Goal: Transaction & Acquisition: Obtain resource

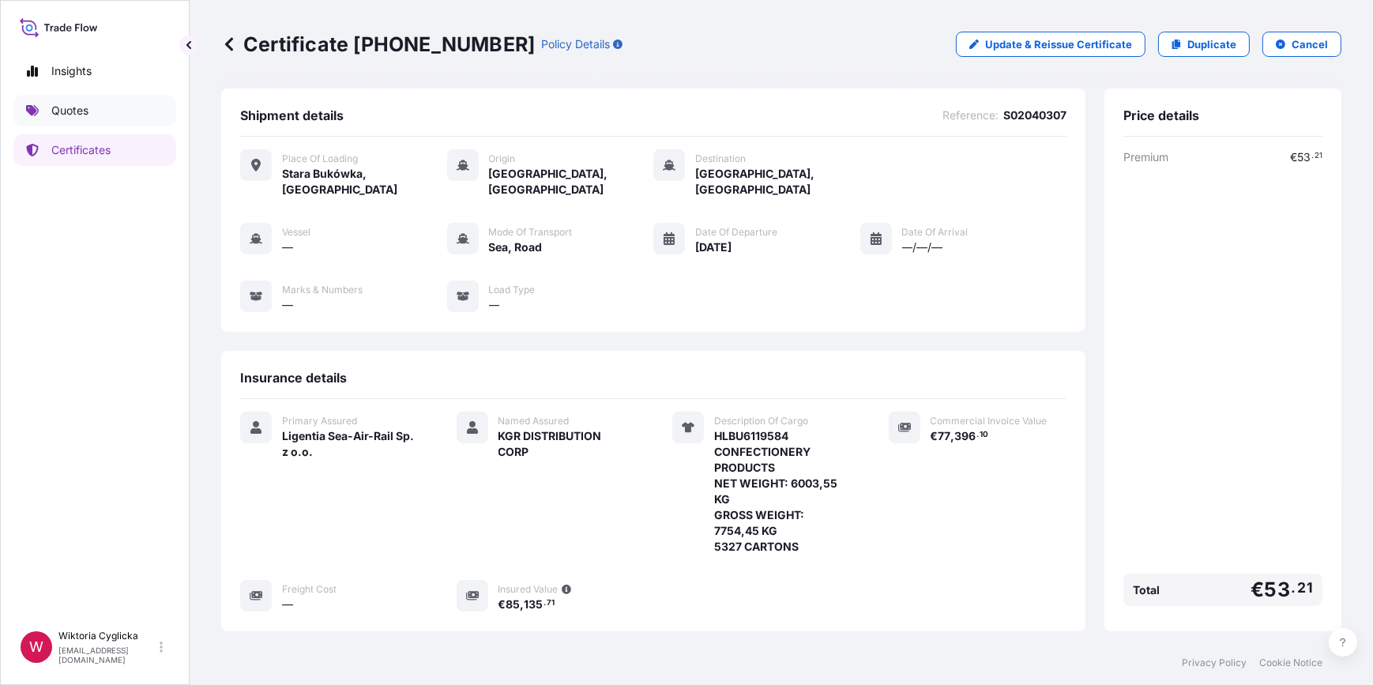
click at [67, 101] on link "Quotes" at bounding box center [94, 111] width 163 height 32
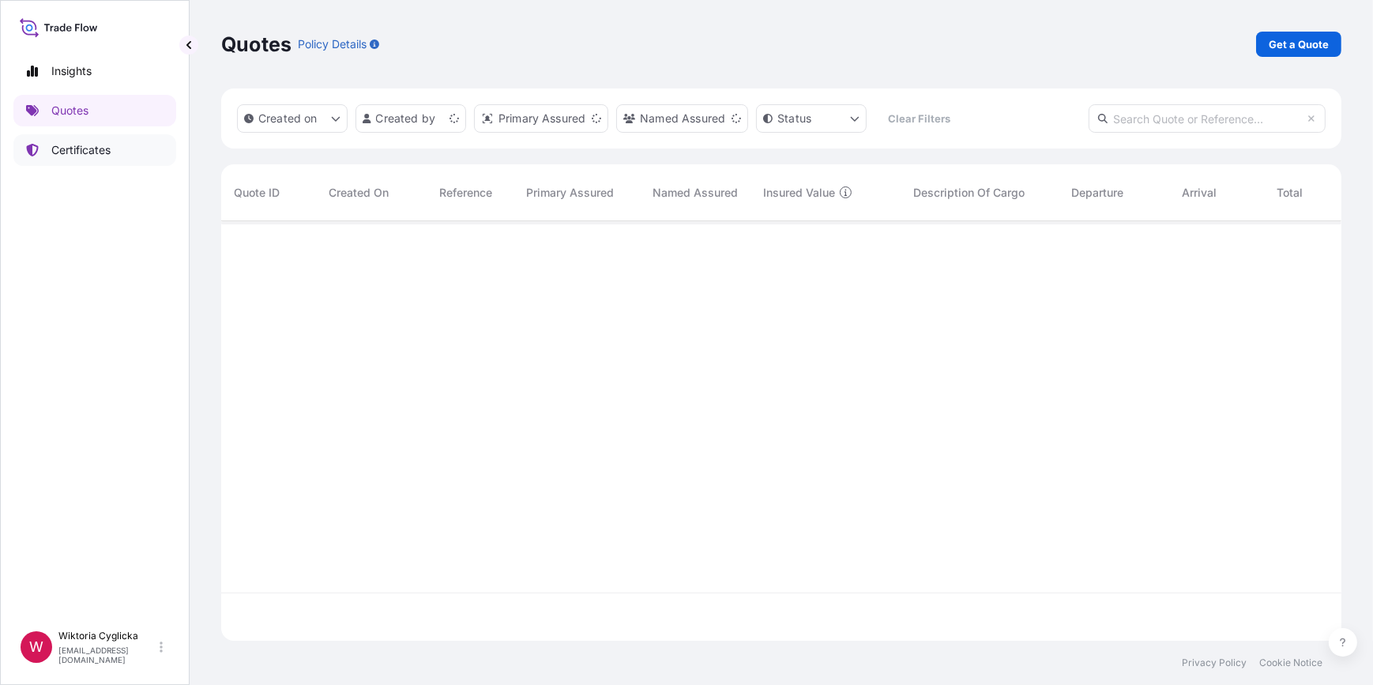
scroll to position [417, 1109]
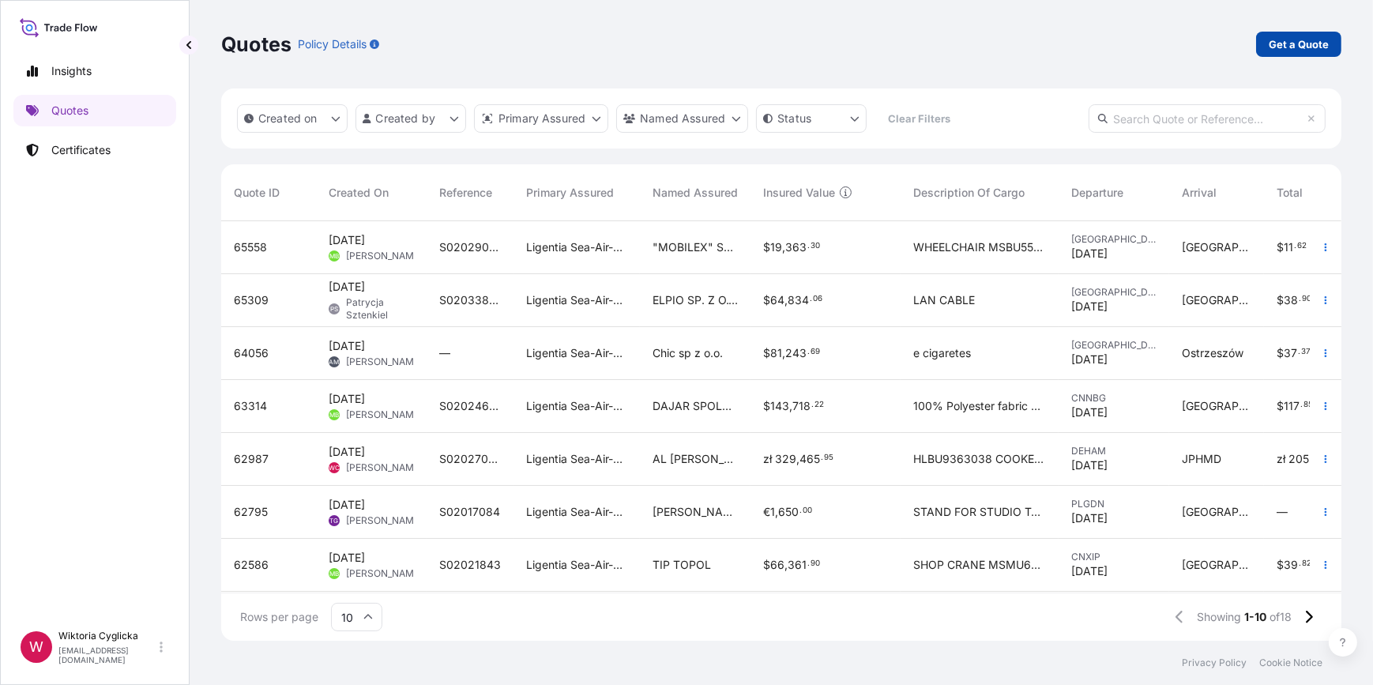
click at [1290, 40] on p "Get a Quote" at bounding box center [1299, 44] width 60 height 16
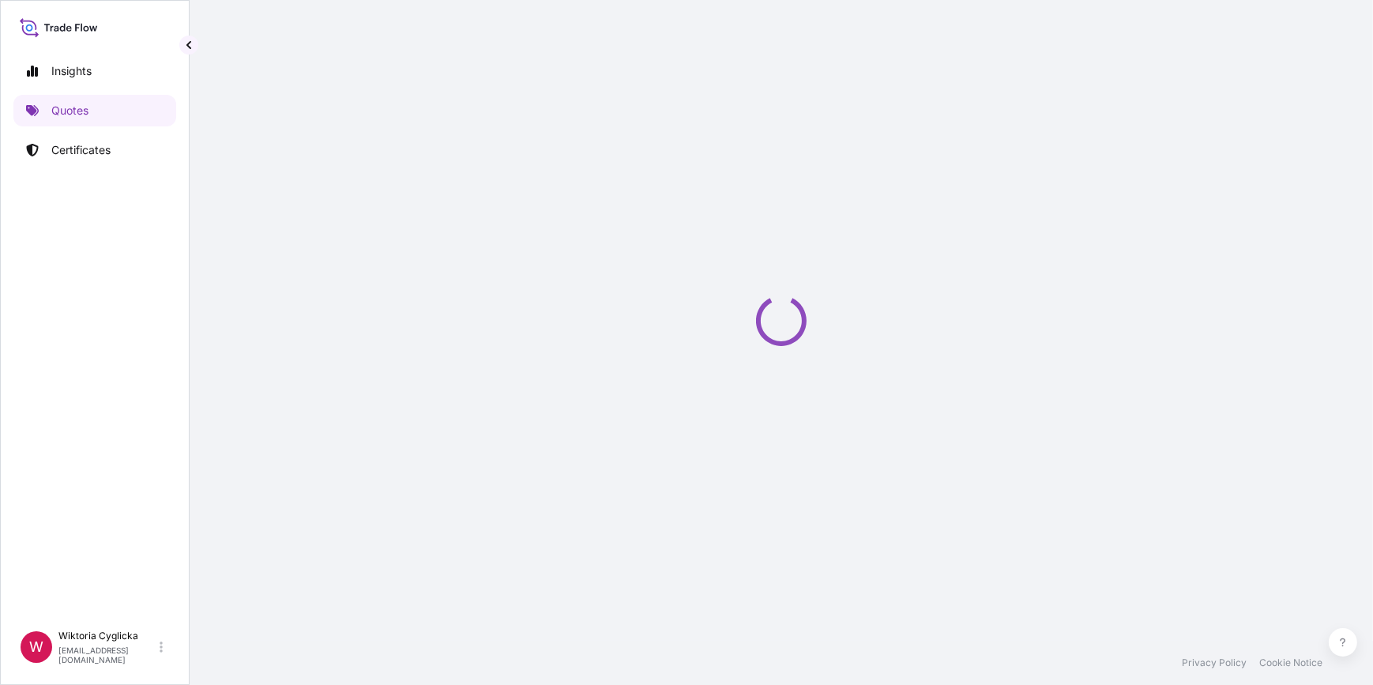
select select "Road / [GEOGRAPHIC_DATA]"
select select "Sea"
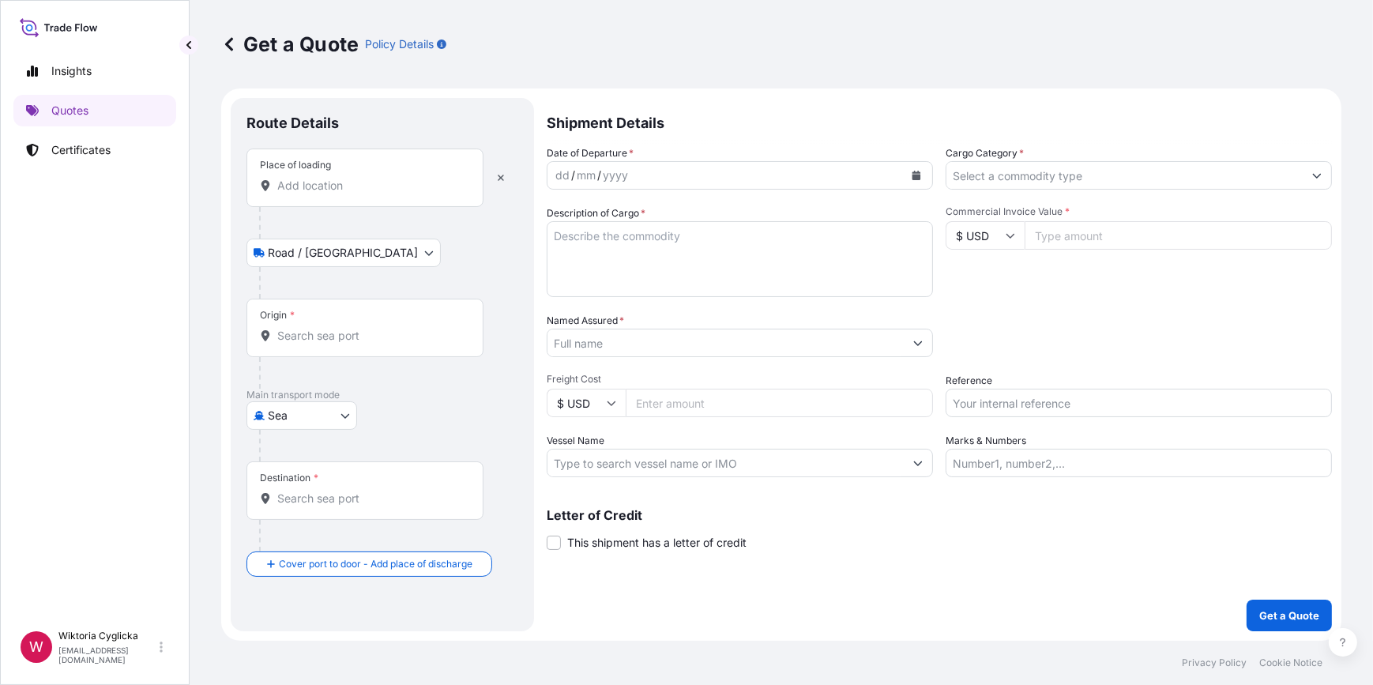
click at [1002, 407] on input "Reference" at bounding box center [1139, 403] width 386 height 28
paste input "S02040672"
type input "S02040672"
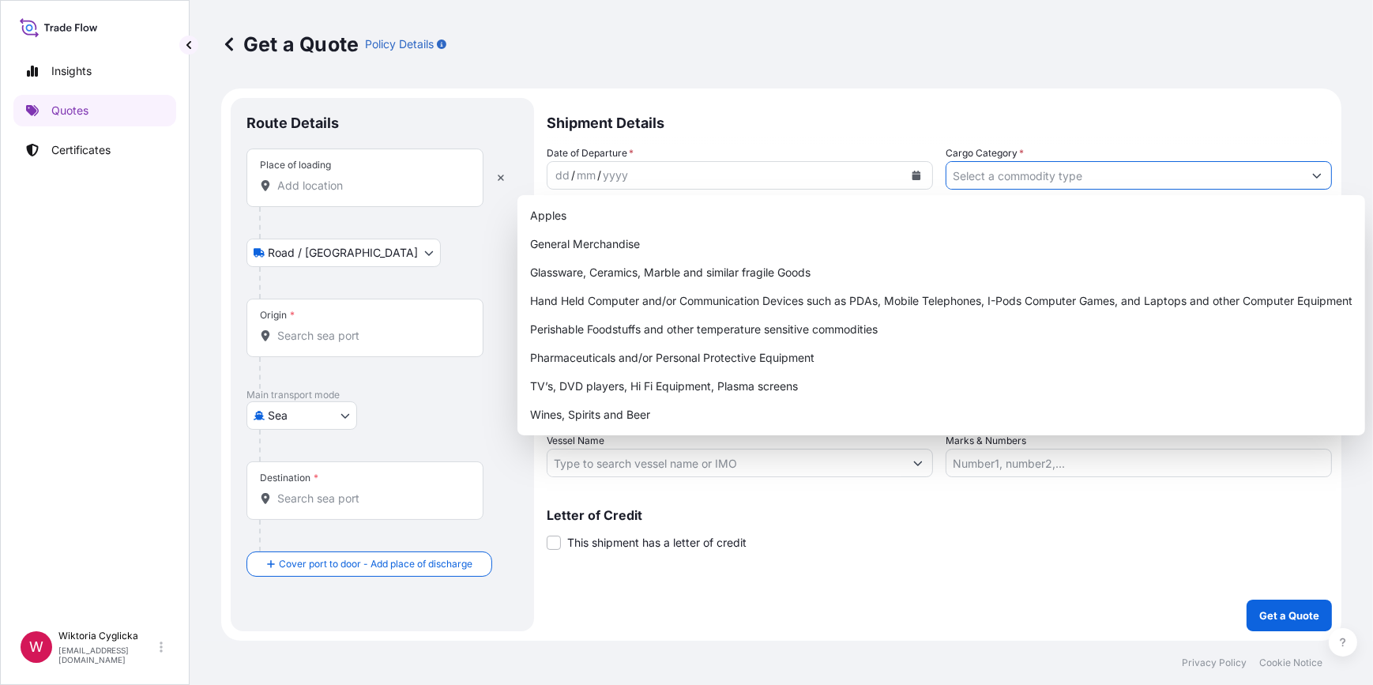
click at [1002, 187] on input "Cargo Category *" at bounding box center [1124, 175] width 356 height 28
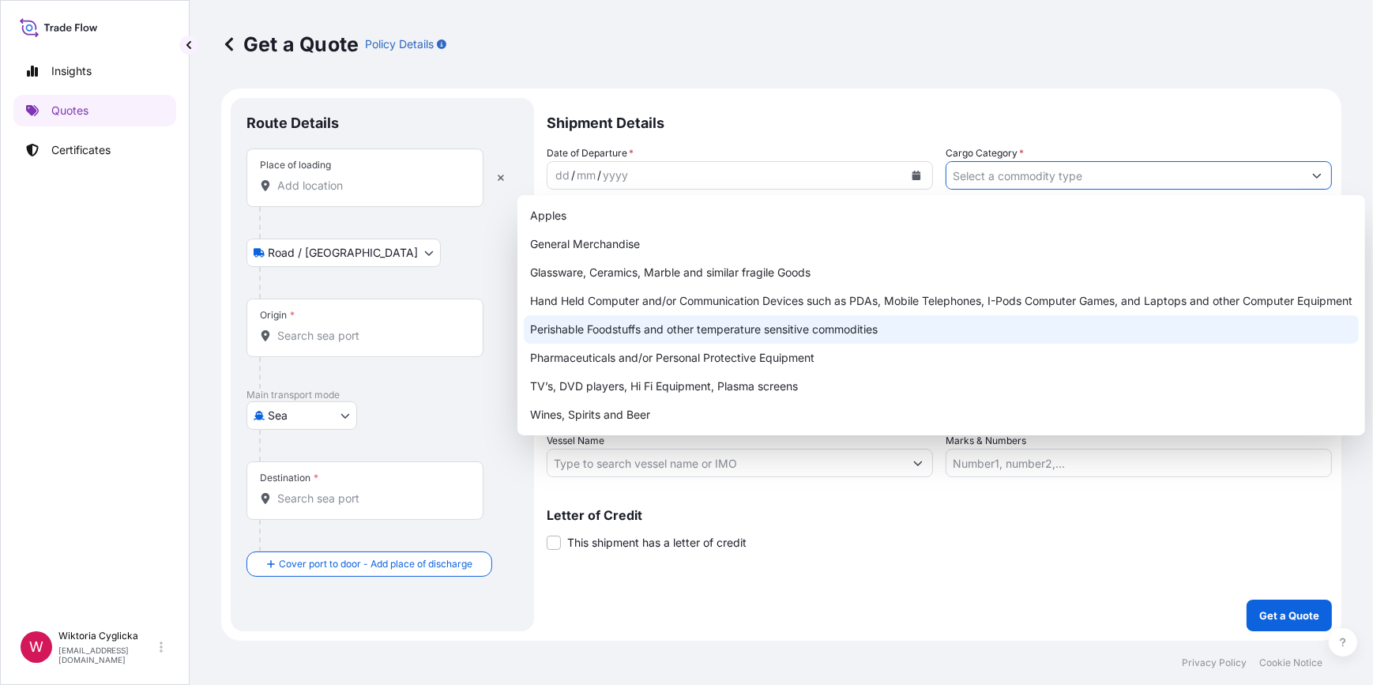
click at [712, 341] on div "Perishable Foodstuffs and other temperature sensitive commodities" at bounding box center [941, 329] width 835 height 28
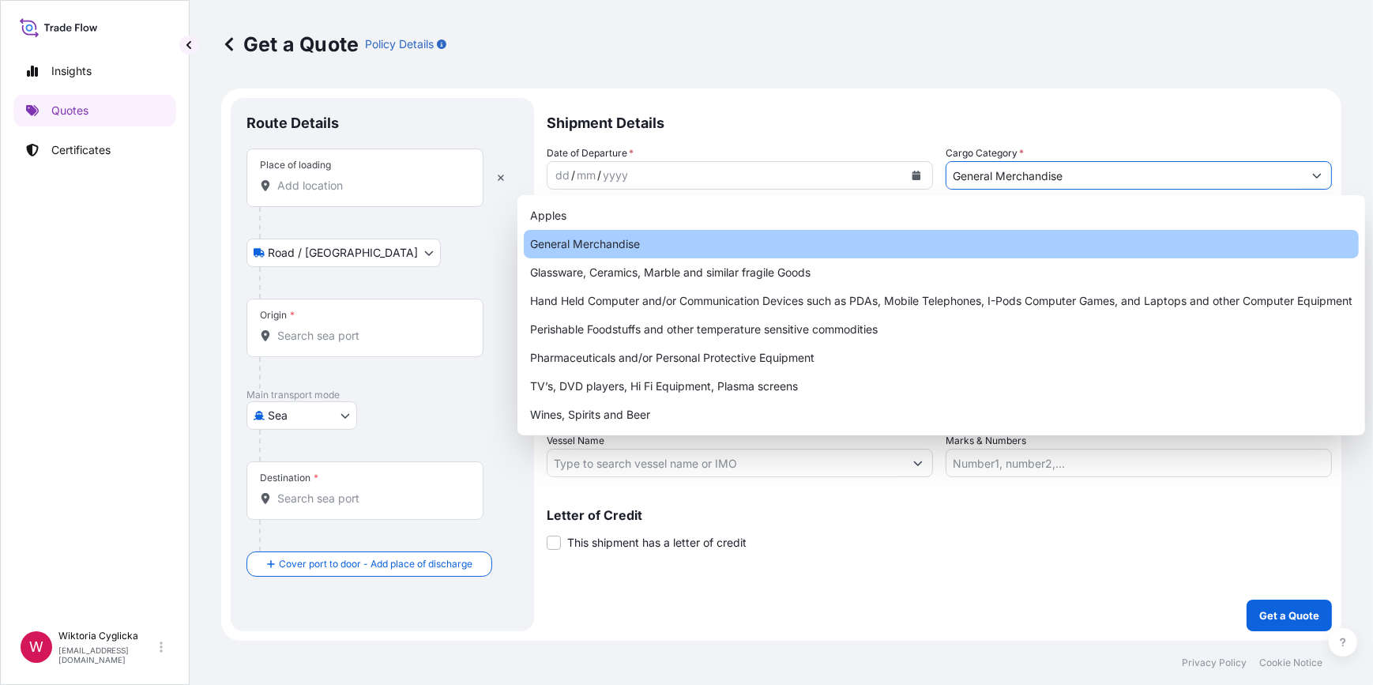
paste input "OUP IN JARS HS CODE: 210410 NET WEIGHT: 15090.500 KGS"
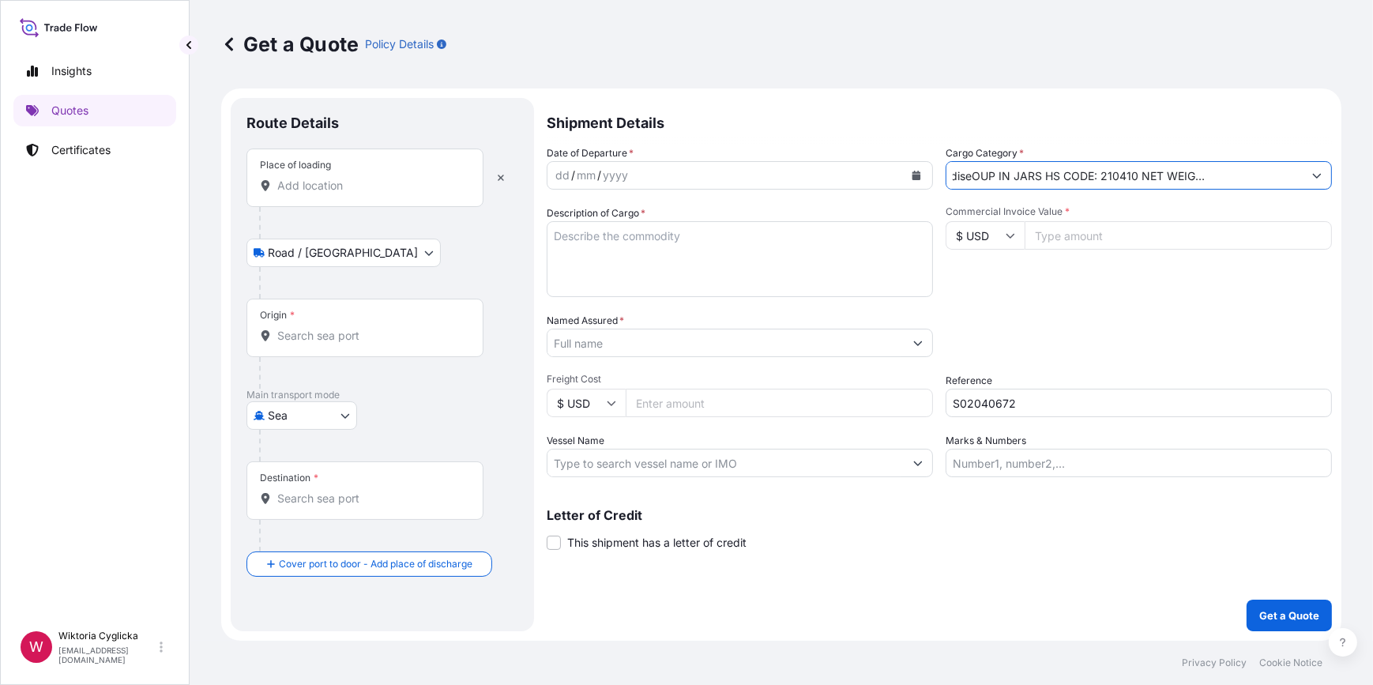
click at [1318, 178] on icon "Show suggestions" at bounding box center [1316, 175] width 9 height 9
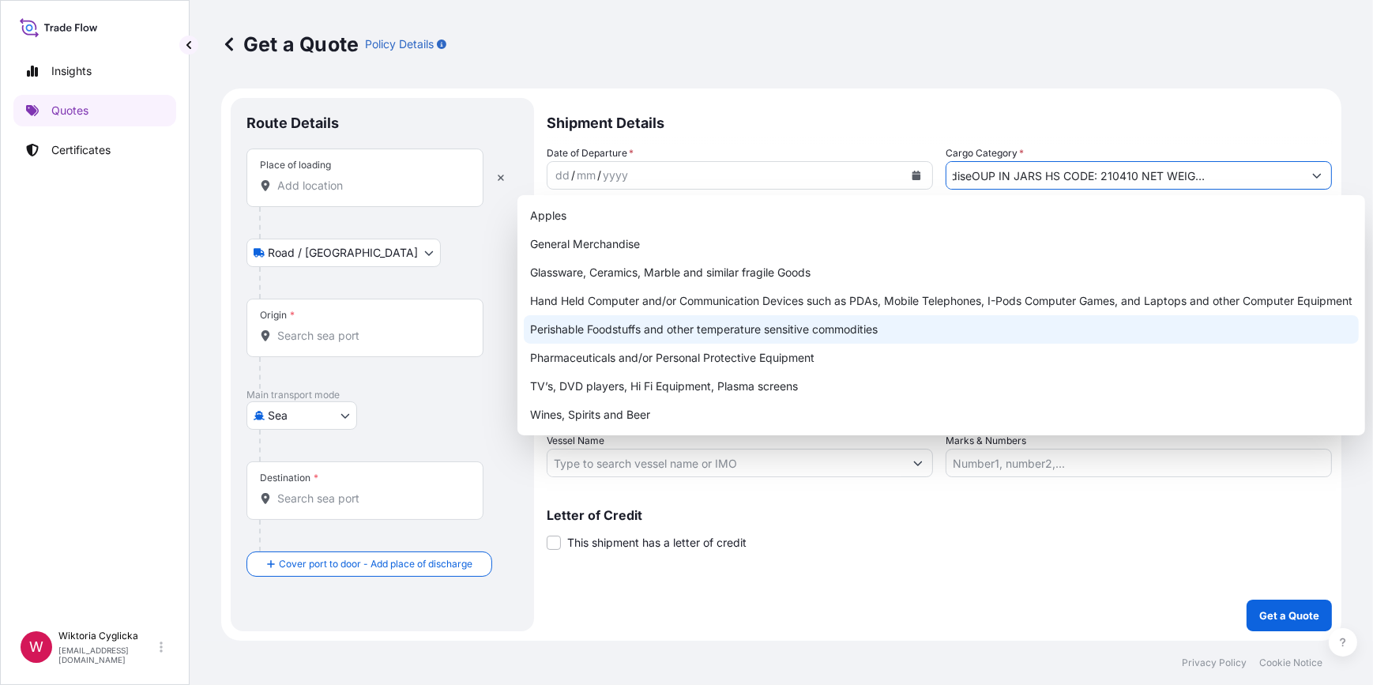
click at [783, 329] on div "Perishable Foodstuffs and other temperature sensitive commodities" at bounding box center [941, 329] width 835 height 28
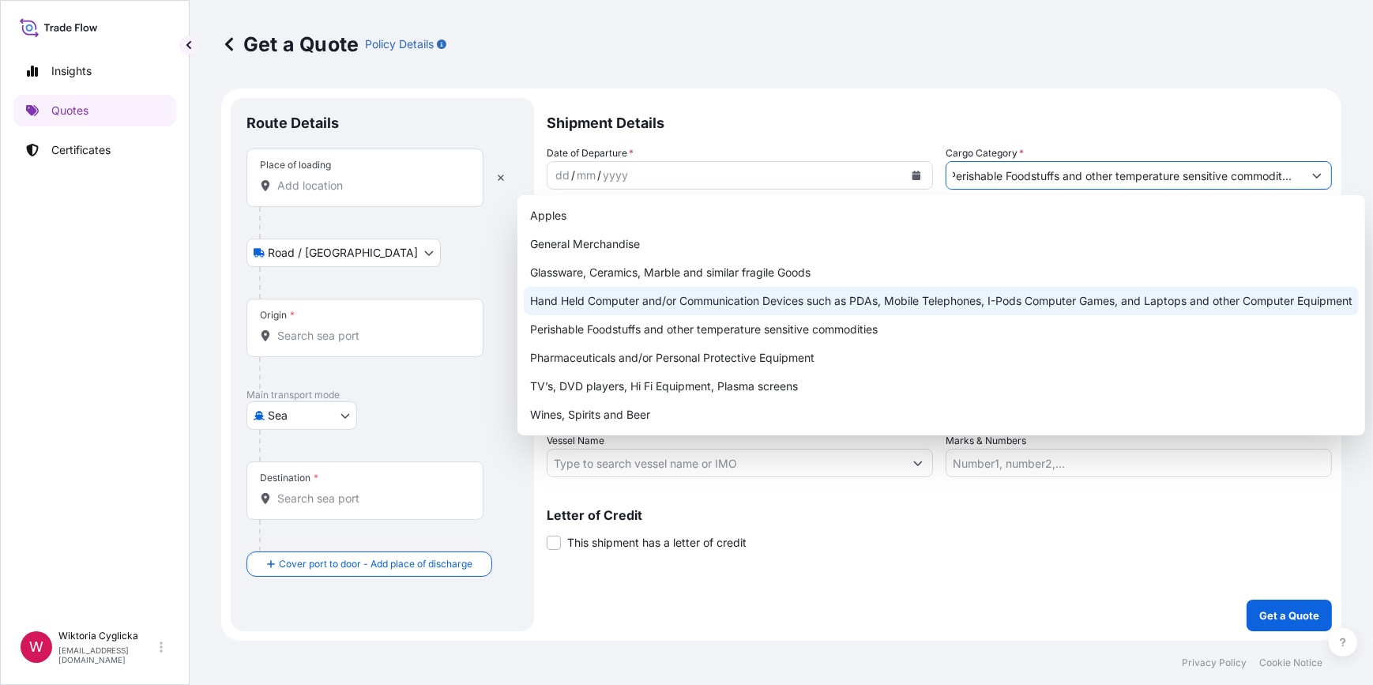
type input "Perishable Foodstuffs and other temperature sensitive commodities"
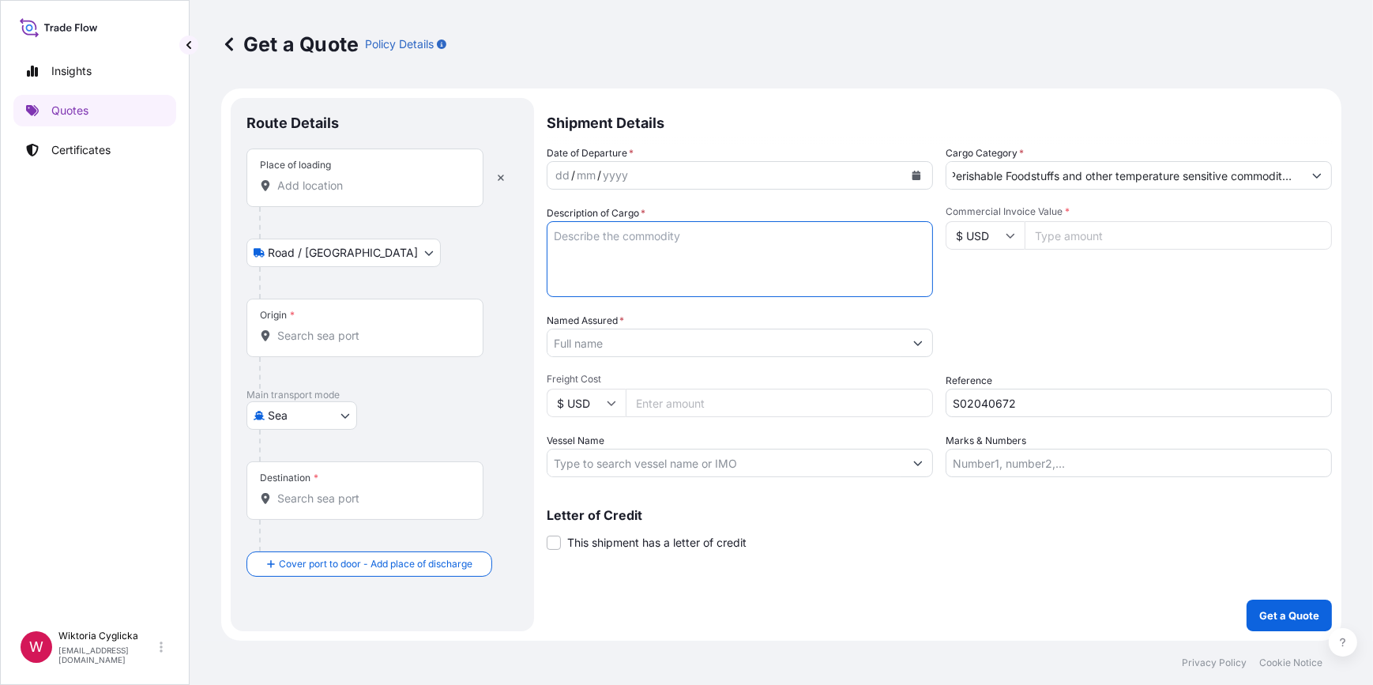
click at [675, 276] on textarea "Description of Cargo *" at bounding box center [740, 259] width 386 height 76
paste textarea "OUP IN JARS HS CODE: 210410 NET WEIGHT: 15090.500 KGS"
click at [548, 233] on textarea "OUP IN JARS HS CODE: 210410 NET WEIGHT: 15090.500 KGS" at bounding box center [740, 259] width 386 height 76
click at [554, 228] on textarea "SOUP IN JARS HS CODE: 210410 NET WEIGHT: 15090.500 KGS" at bounding box center [740, 259] width 386 height 76
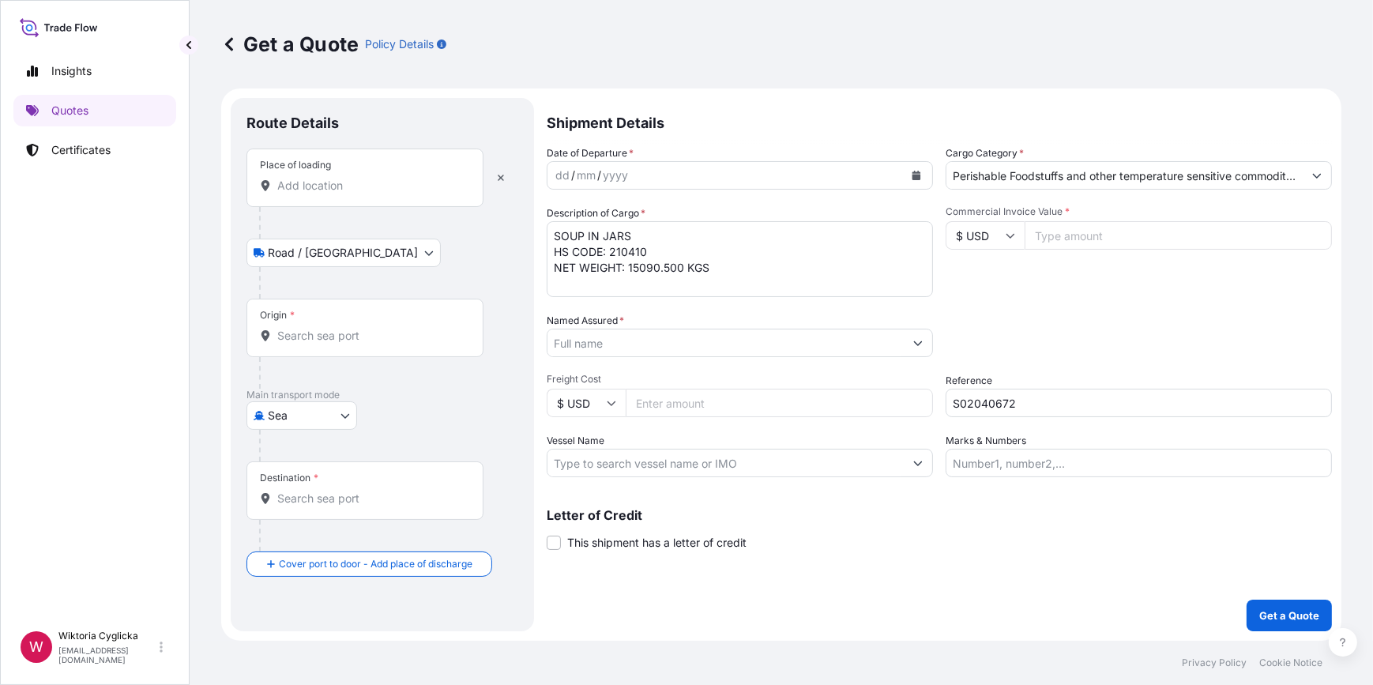
click at [574, 224] on textarea "SOUP IN JARS HS CODE: 210410 NET WEIGHT: 15090.500 KGS" at bounding box center [740, 259] width 386 height 76
paste textarea "OOLU643261-0"
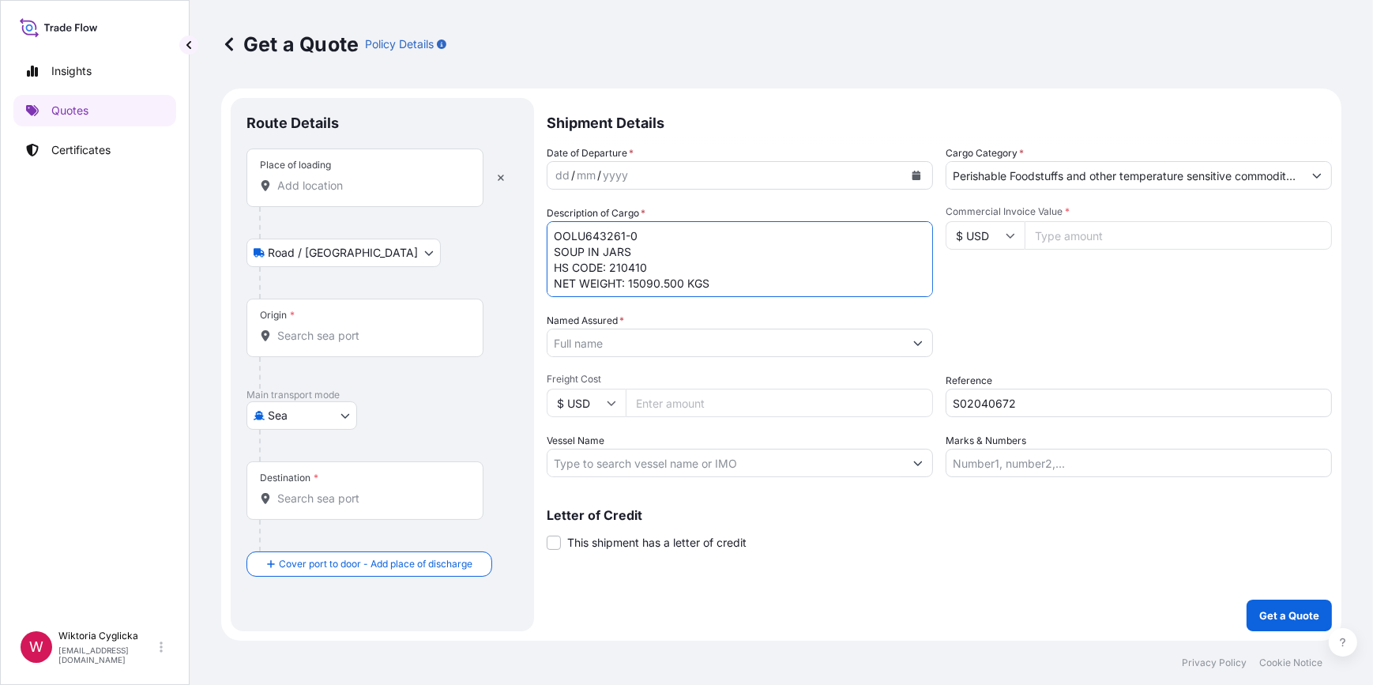
click at [629, 236] on textarea "OOLU643261-0 SOUP IN JARS HS CODE: 210410 NET WEIGHT: 15090.500 KGS" at bounding box center [740, 259] width 386 height 76
click at [715, 285] on textarea "OOLU6432610 SOUP IN JARS HS CODE: 210410 NET WEIGHT: 15090.500 KGS" at bounding box center [740, 259] width 386 height 76
type textarea "OOLU6432610 SOUP IN JARS HS CODE: 210410 NET WEIGHT: 15090.500 KGS 2700 PACKAGE…"
click at [1082, 298] on div "Date of Departure * dd / mm / yyyy Cargo Category * Perishable Foodstuffs and o…" at bounding box center [939, 311] width 785 height 332
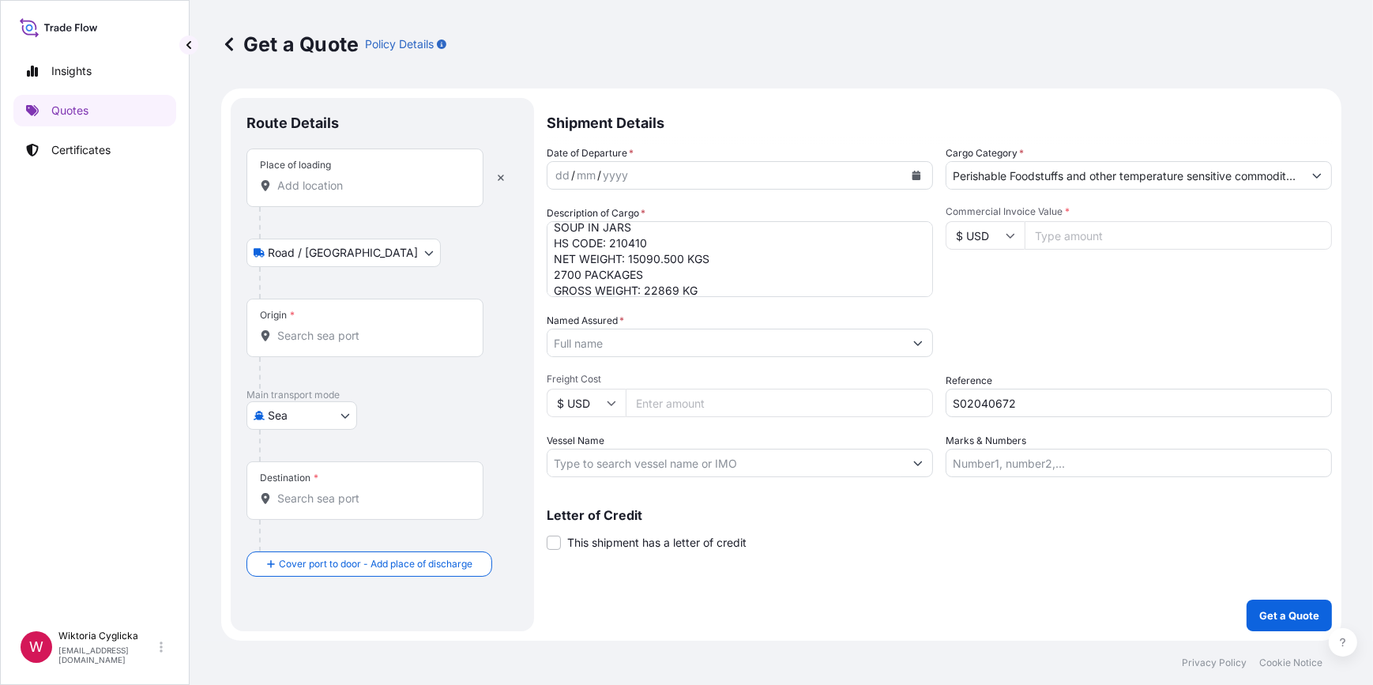
click at [610, 338] on input "Named Assured *" at bounding box center [725, 343] width 356 height 28
paste input "TRI-STAR INTERNATIONAL BRAND MANAGEMENT INC."
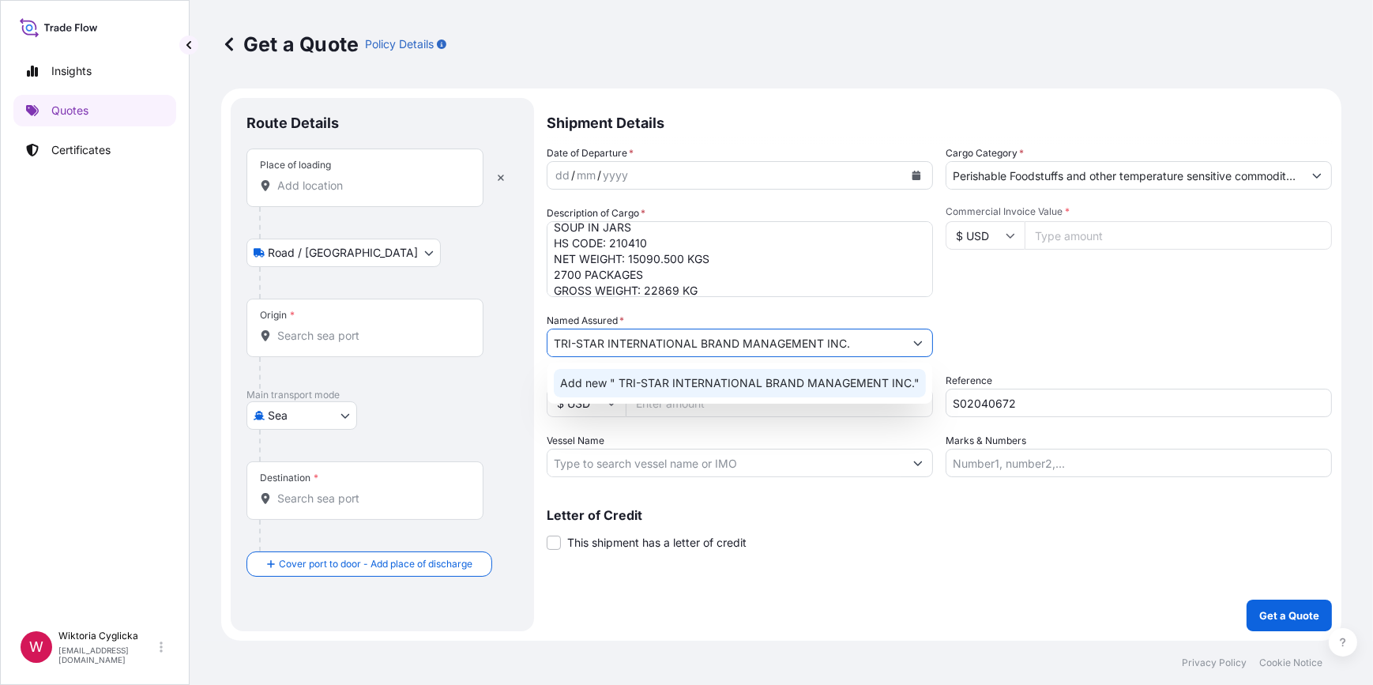
click at [660, 388] on span "Add new " TRI-STAR INTERNATIONAL BRAND MANAGEMENT INC."" at bounding box center [739, 383] width 359 height 16
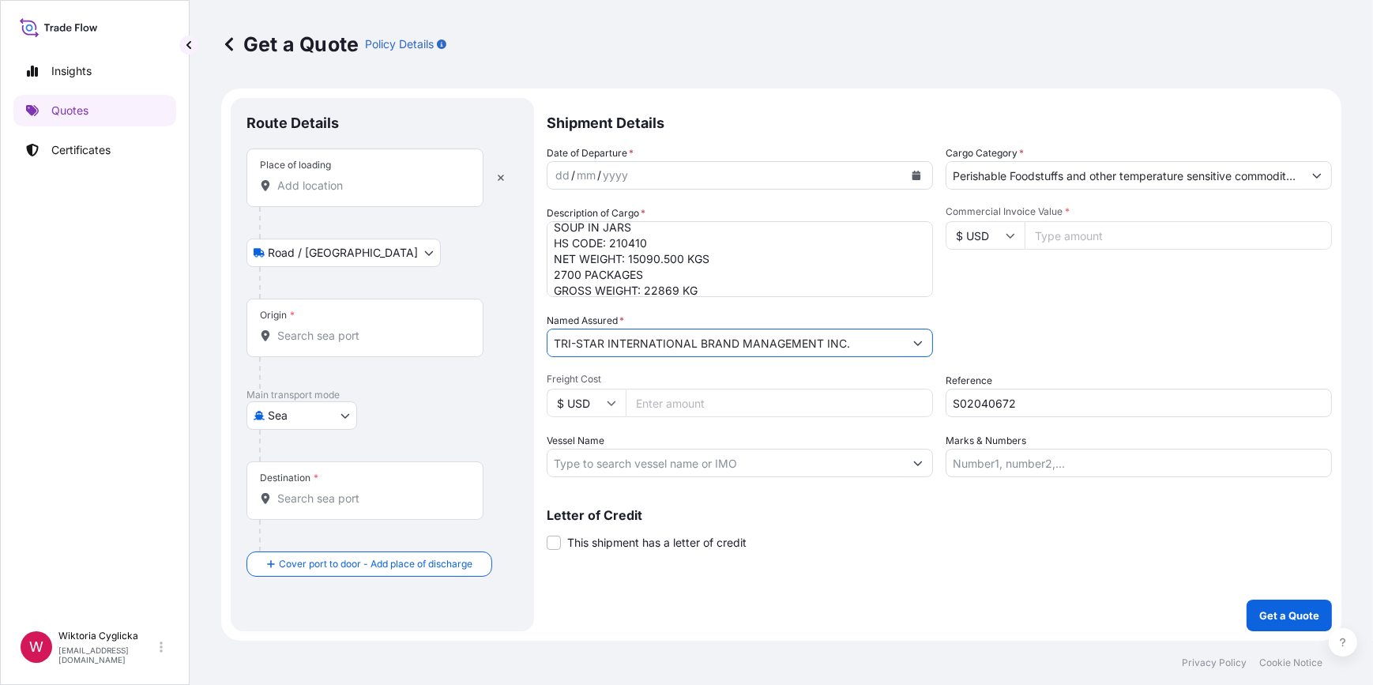
type input "TRI-STAR INTERNATIONAL BRAND MANAGEMENT INC."
click at [996, 231] on input "$ USD" at bounding box center [985, 235] width 79 height 28
click at [989, 265] on div "€ EUR" at bounding box center [985, 279] width 66 height 30
click at [1008, 248] on input "€ EUR" at bounding box center [985, 235] width 79 height 28
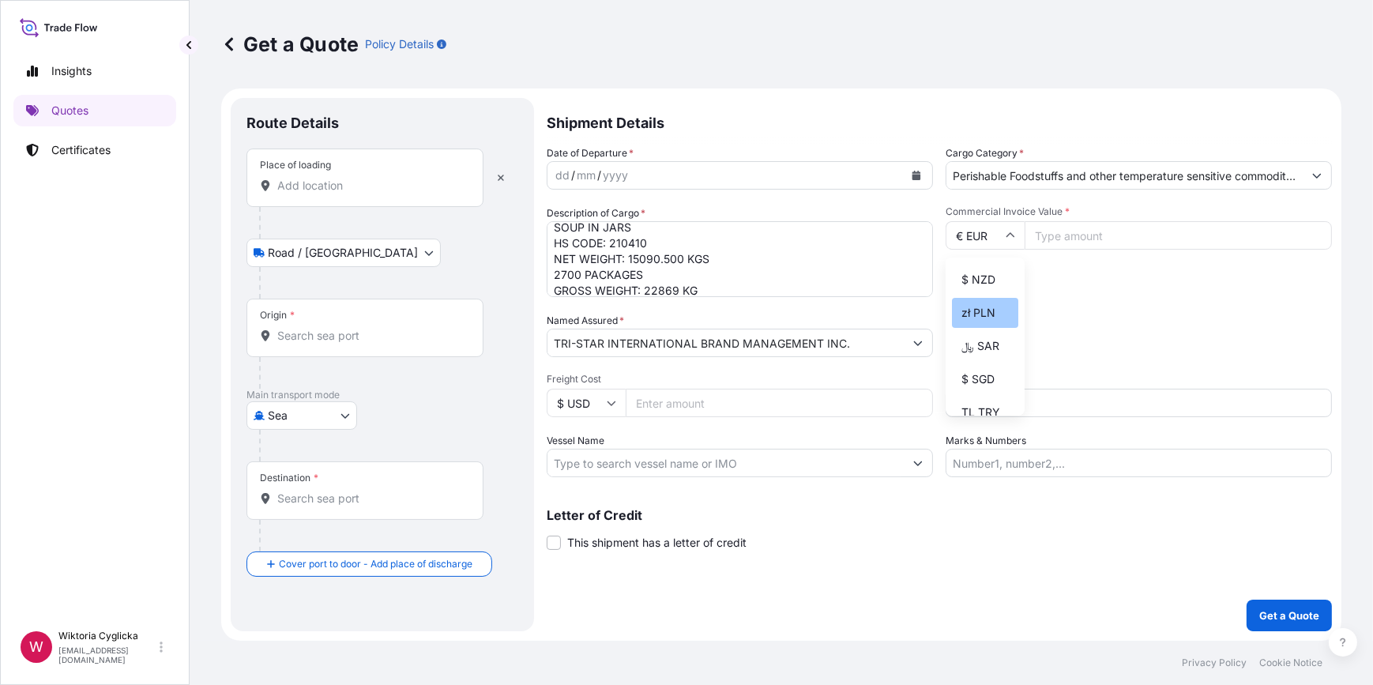
click at [982, 328] on div "zł PLN" at bounding box center [985, 313] width 66 height 30
type input "zł PLN"
click at [1050, 237] on input "Commercial Invoice Value *" at bounding box center [1178, 235] width 307 height 28
type input "97954"
click at [1097, 291] on div "Commercial Invoice Value * zł PLN 97954" at bounding box center [1139, 251] width 386 height 92
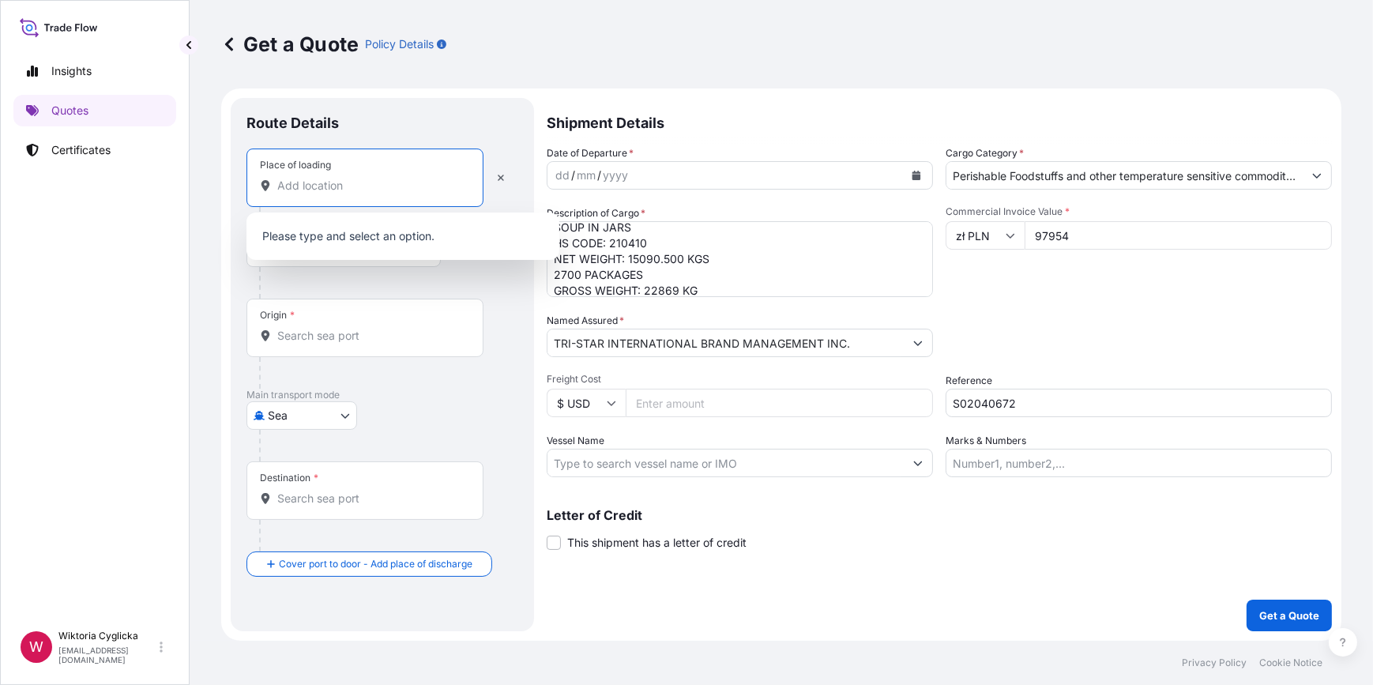
click at [398, 190] on input "Place of loading" at bounding box center [370, 186] width 186 height 16
paste input "[GEOGRAPHIC_DATA]"
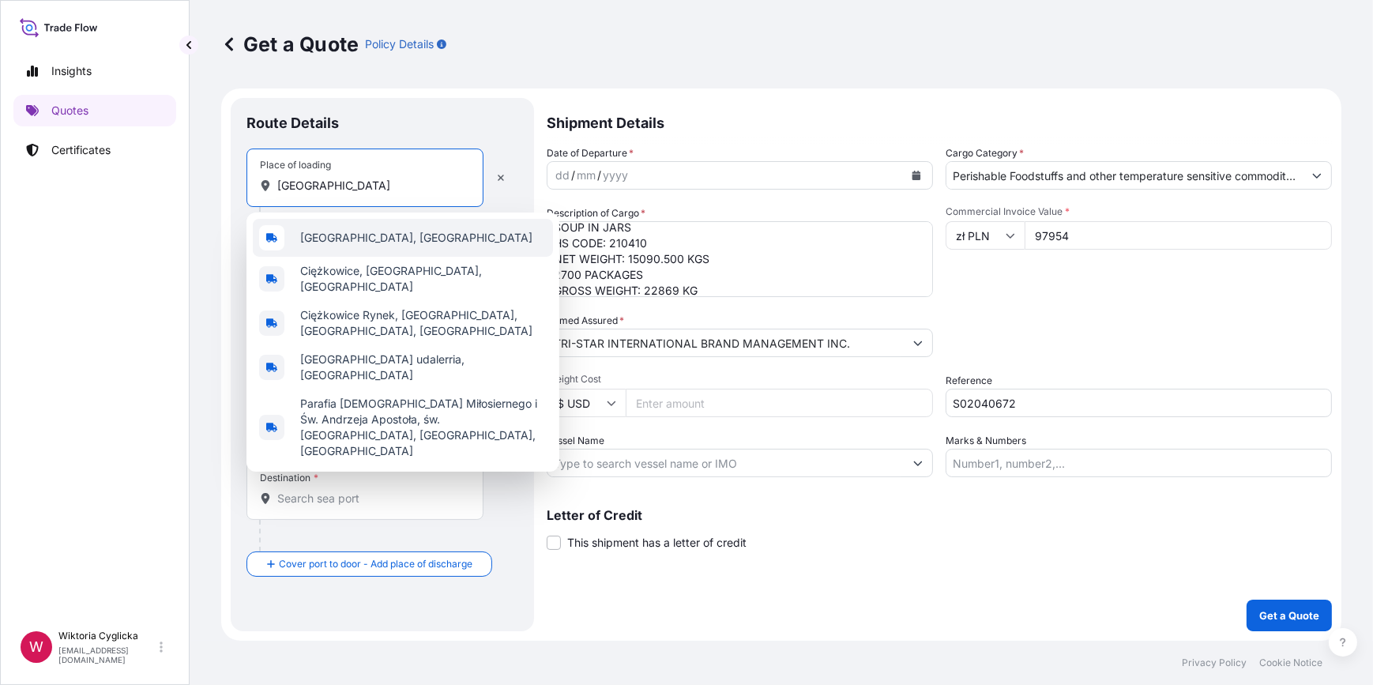
click at [338, 230] on span "[GEOGRAPHIC_DATA], [GEOGRAPHIC_DATA]" at bounding box center [416, 238] width 232 height 16
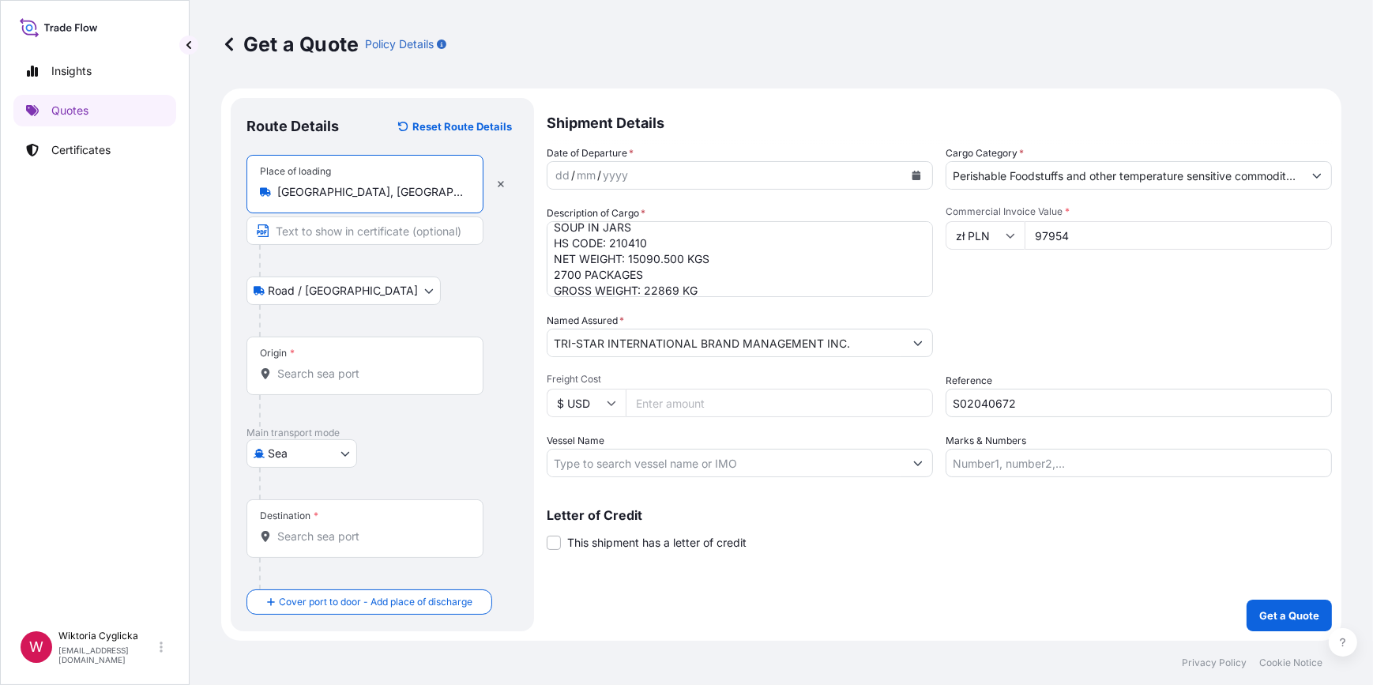
type input "[GEOGRAPHIC_DATA], [GEOGRAPHIC_DATA]"
click at [720, 167] on div "dd / mm / yyyy" at bounding box center [725, 175] width 356 height 28
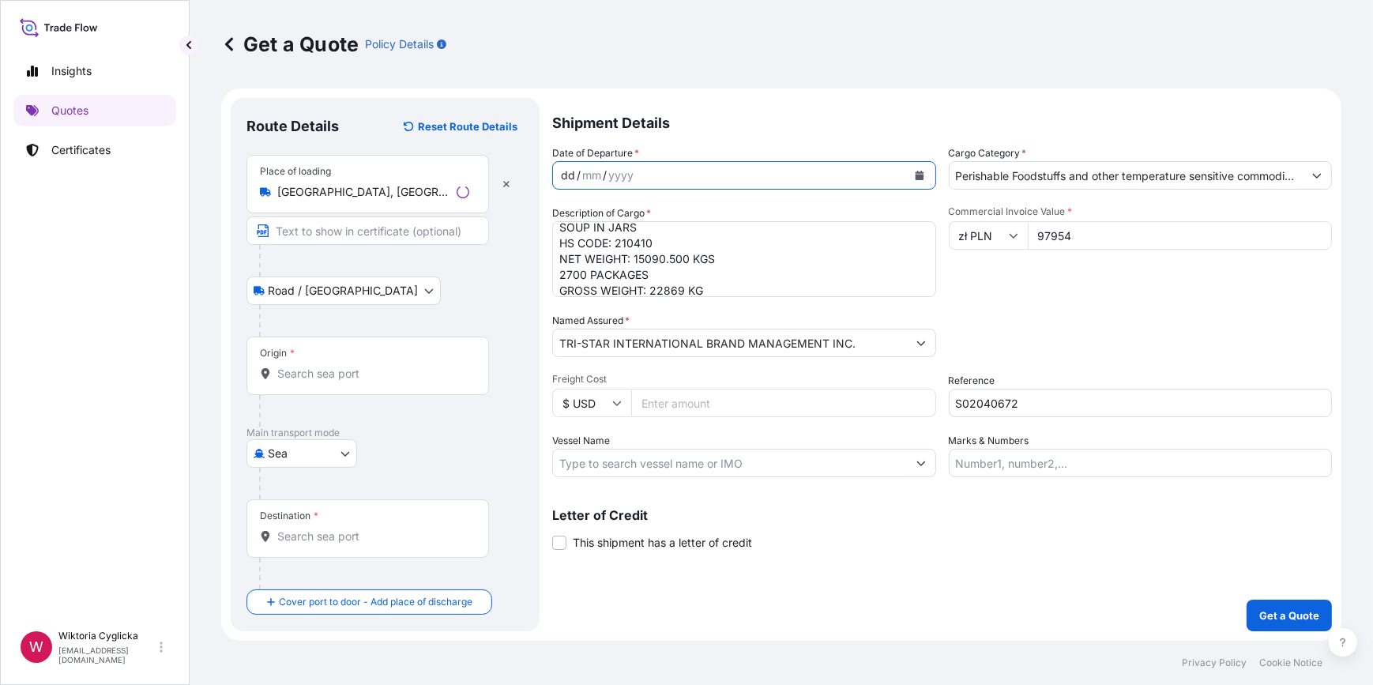
click at [915, 173] on icon "Calendar" at bounding box center [919, 175] width 9 height 9
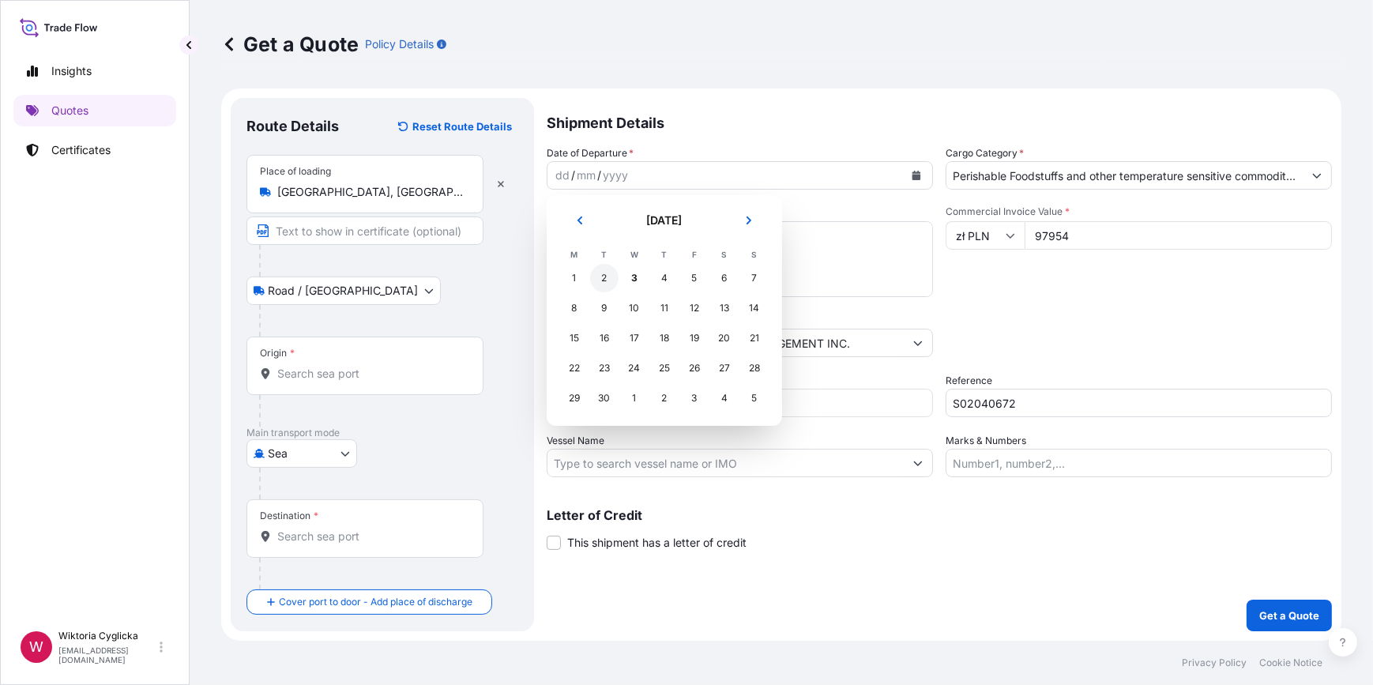
click at [602, 277] on div "2" at bounding box center [604, 278] width 28 height 28
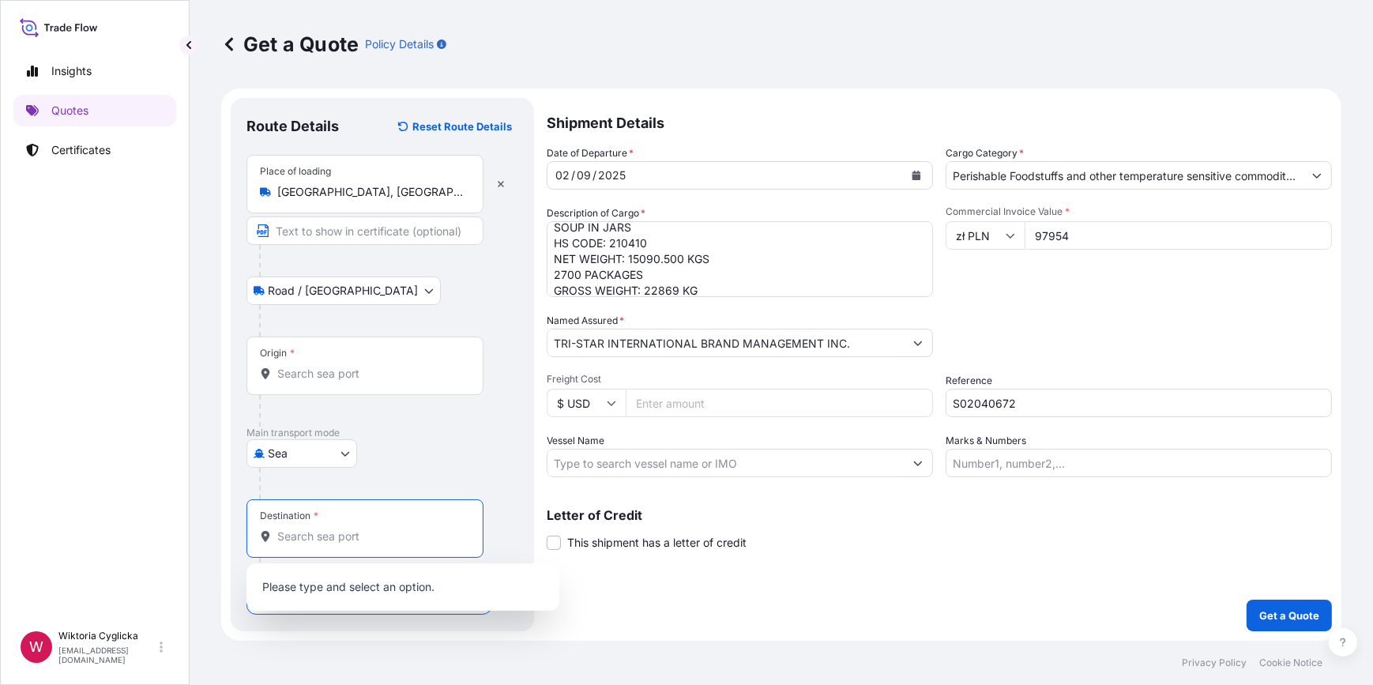
click at [339, 533] on input "Destination *" at bounding box center [370, 536] width 186 height 16
paste input "[GEOGRAPHIC_DATA]"
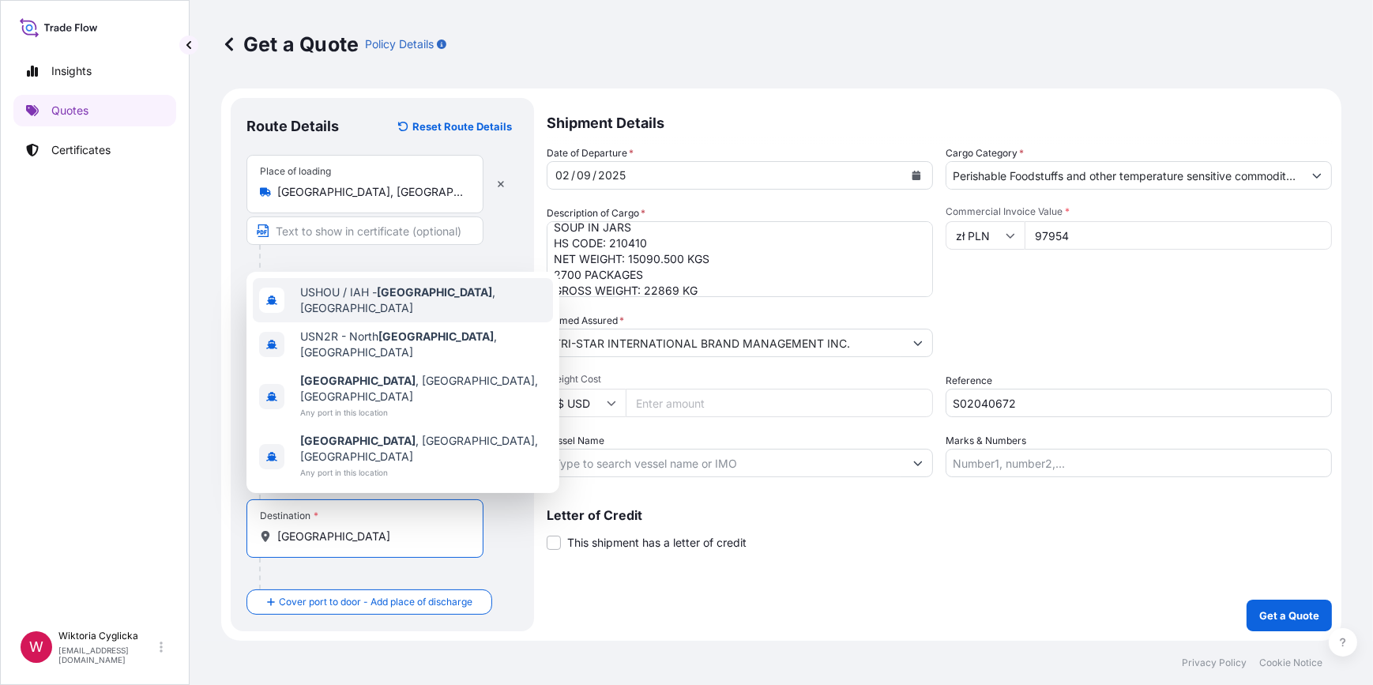
click at [348, 322] on div "USHOU / IAH - [GEOGRAPHIC_DATA] , [GEOGRAPHIC_DATA]" at bounding box center [403, 300] width 300 height 44
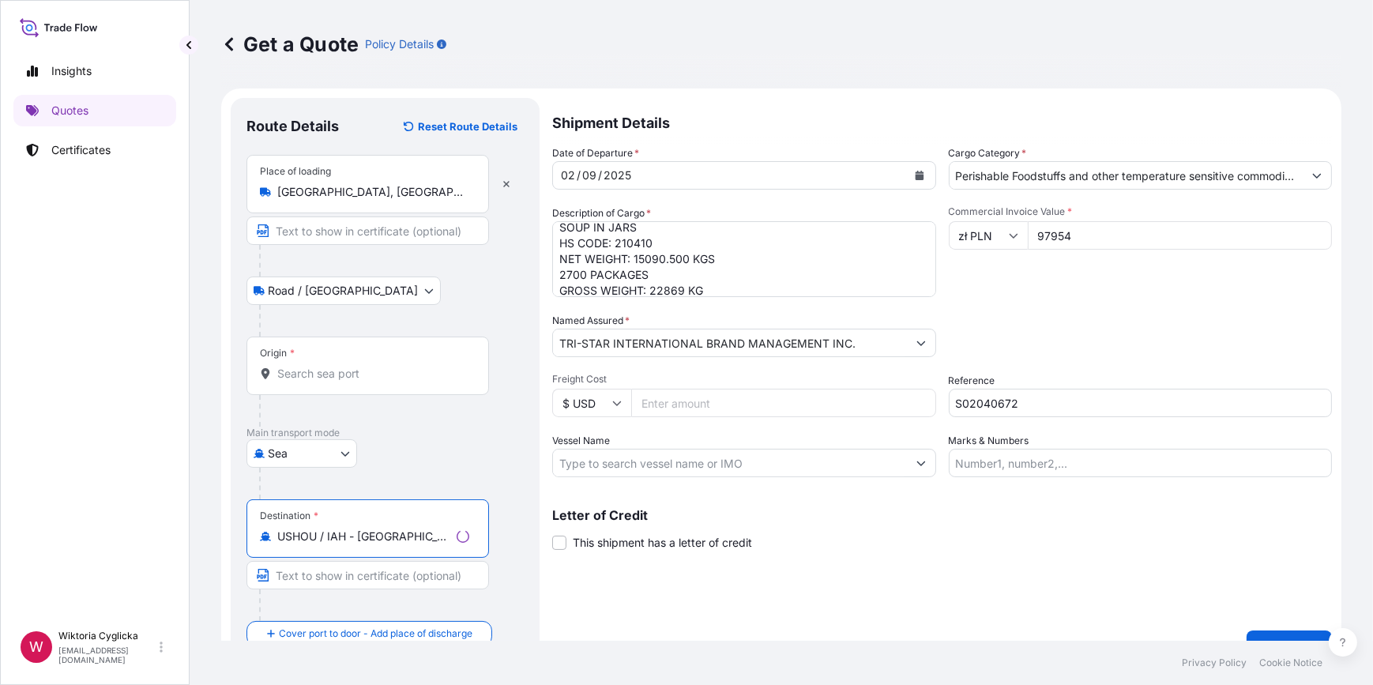
type input "USHOU / IAH - [GEOGRAPHIC_DATA], [GEOGRAPHIC_DATA]"
click at [300, 380] on input "Origin *" at bounding box center [370, 374] width 186 height 16
paste input "Gdynia"
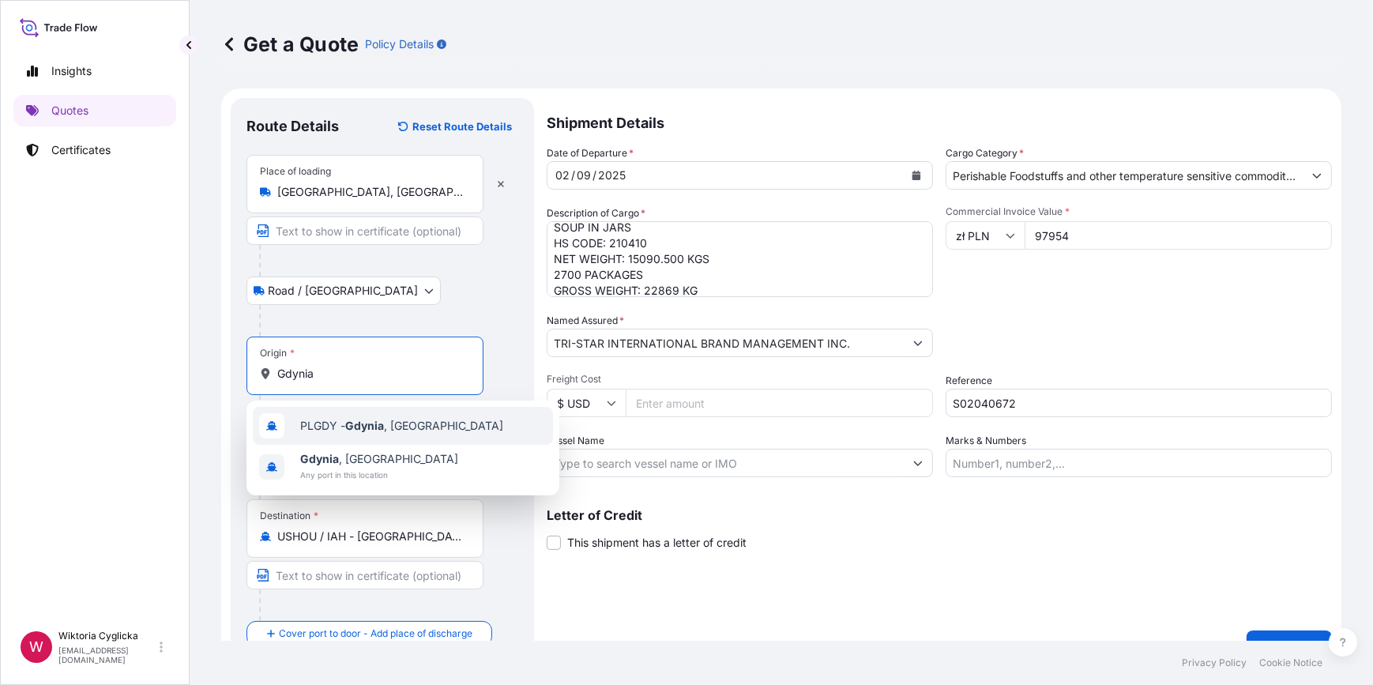
click at [309, 418] on span "PLGDY - [GEOGRAPHIC_DATA] , [GEOGRAPHIC_DATA]" at bounding box center [401, 426] width 203 height 16
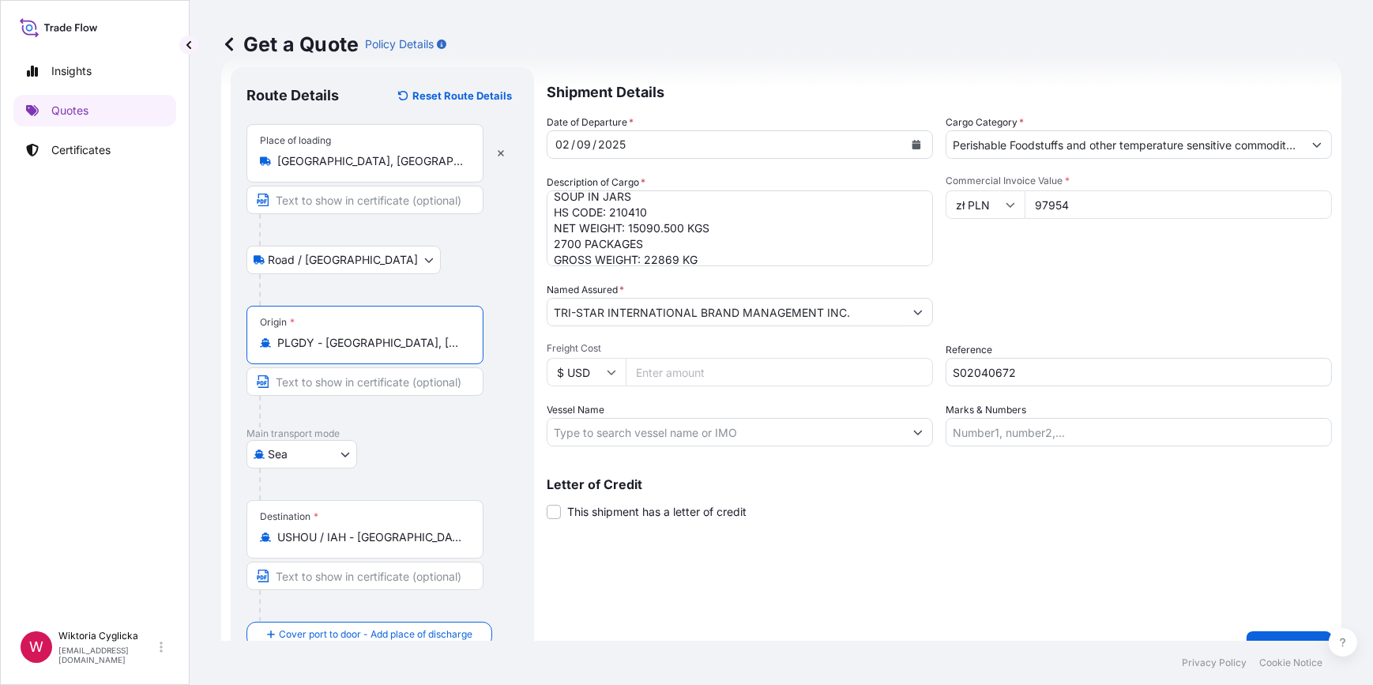
scroll to position [62, 0]
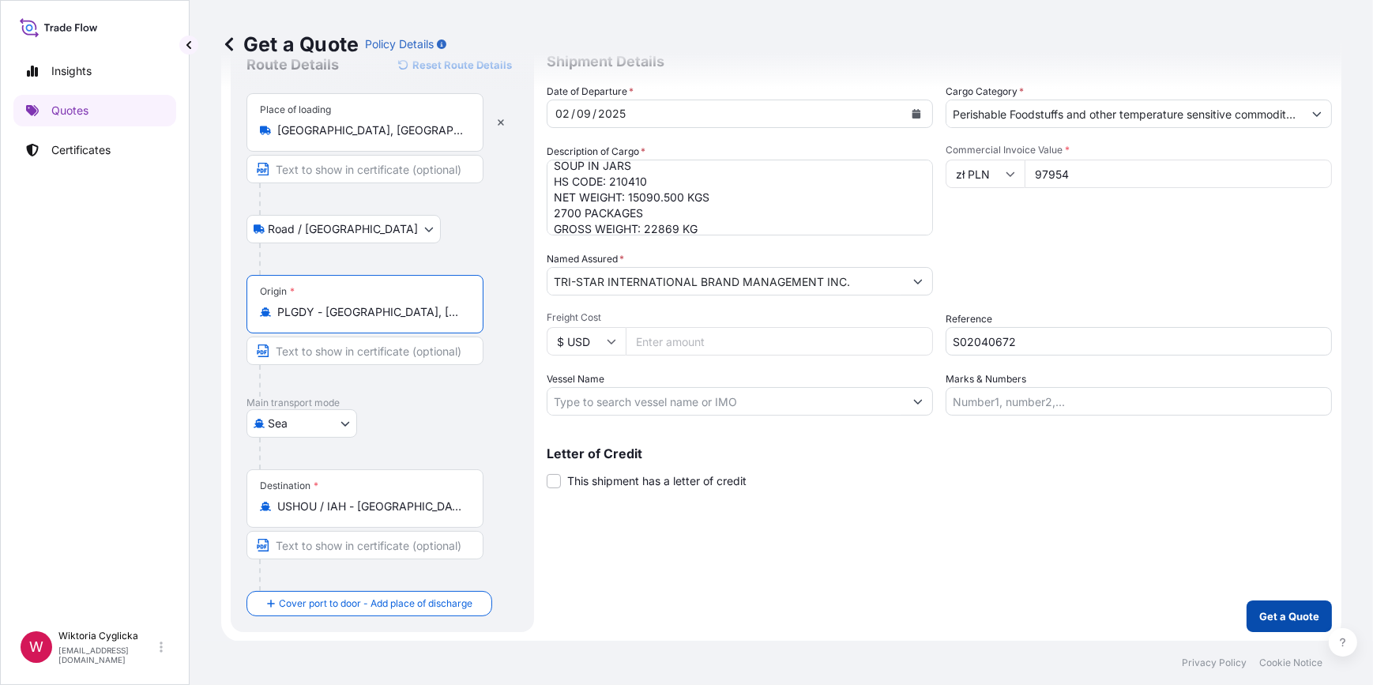
type input "PLGDY - [GEOGRAPHIC_DATA], [GEOGRAPHIC_DATA]"
click at [1262, 611] on p "Get a Quote" at bounding box center [1289, 616] width 60 height 16
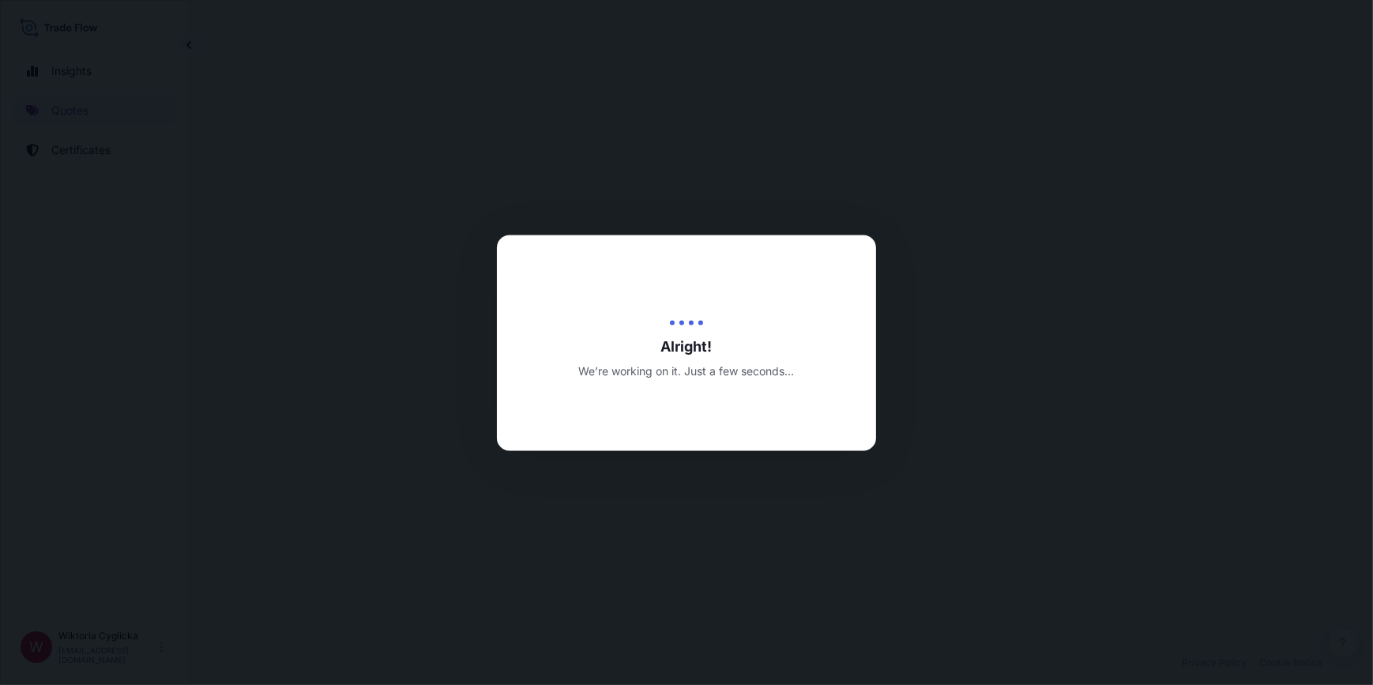
select select "Road / [GEOGRAPHIC_DATA]"
select select "Sea"
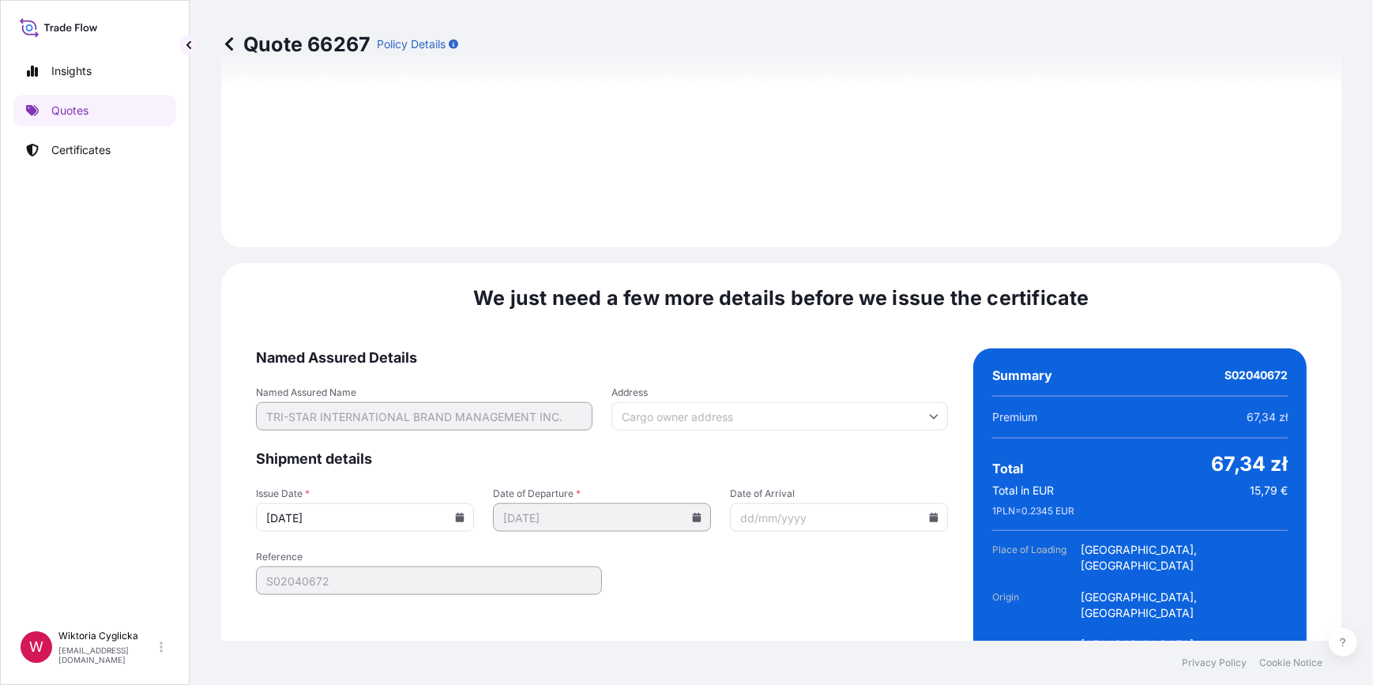
scroll to position [1994, 0]
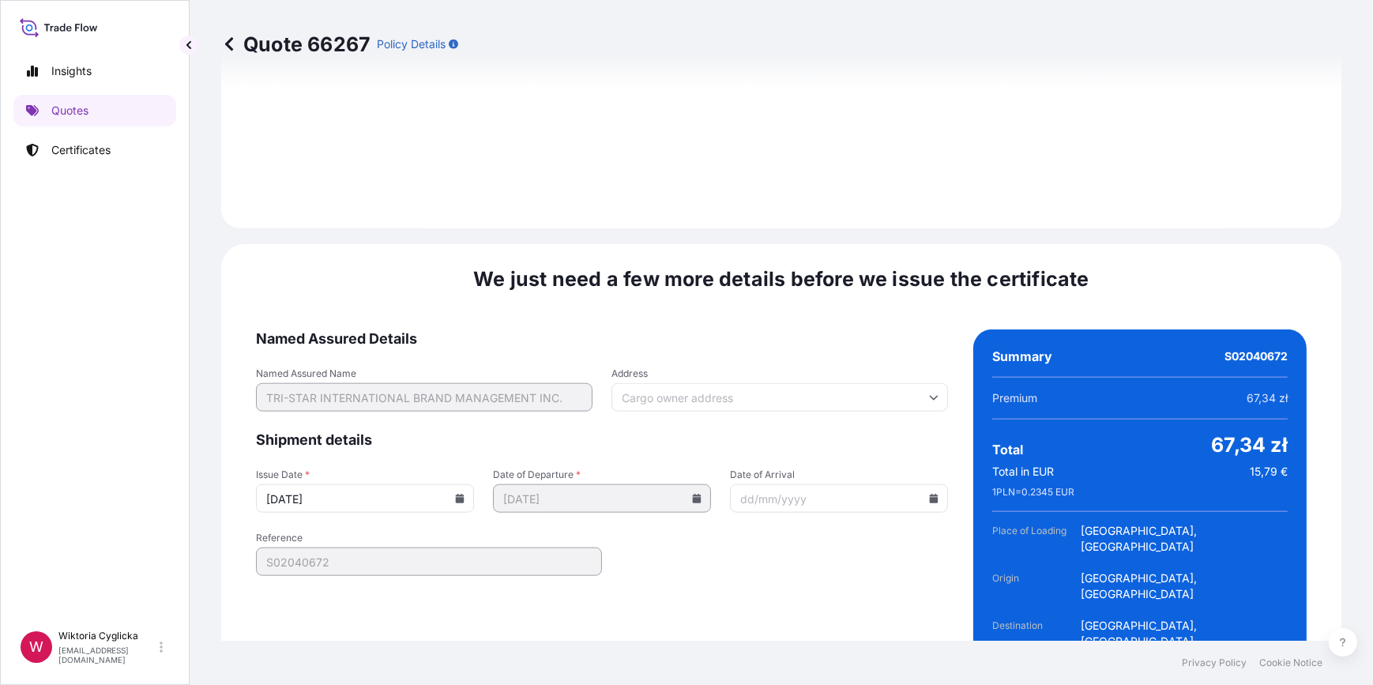
click at [456, 494] on icon at bounding box center [460, 498] width 9 height 9
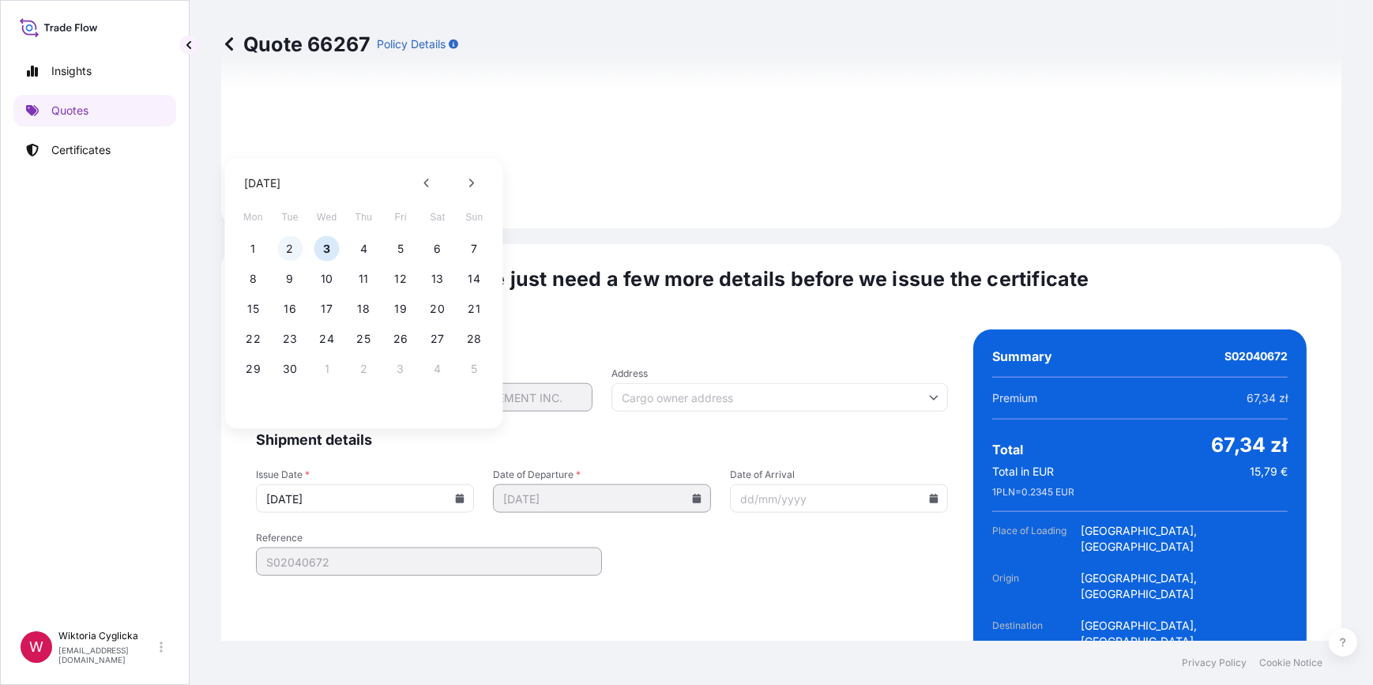
click at [291, 247] on button "2" at bounding box center [289, 248] width 25 height 25
type input "[DATE]"
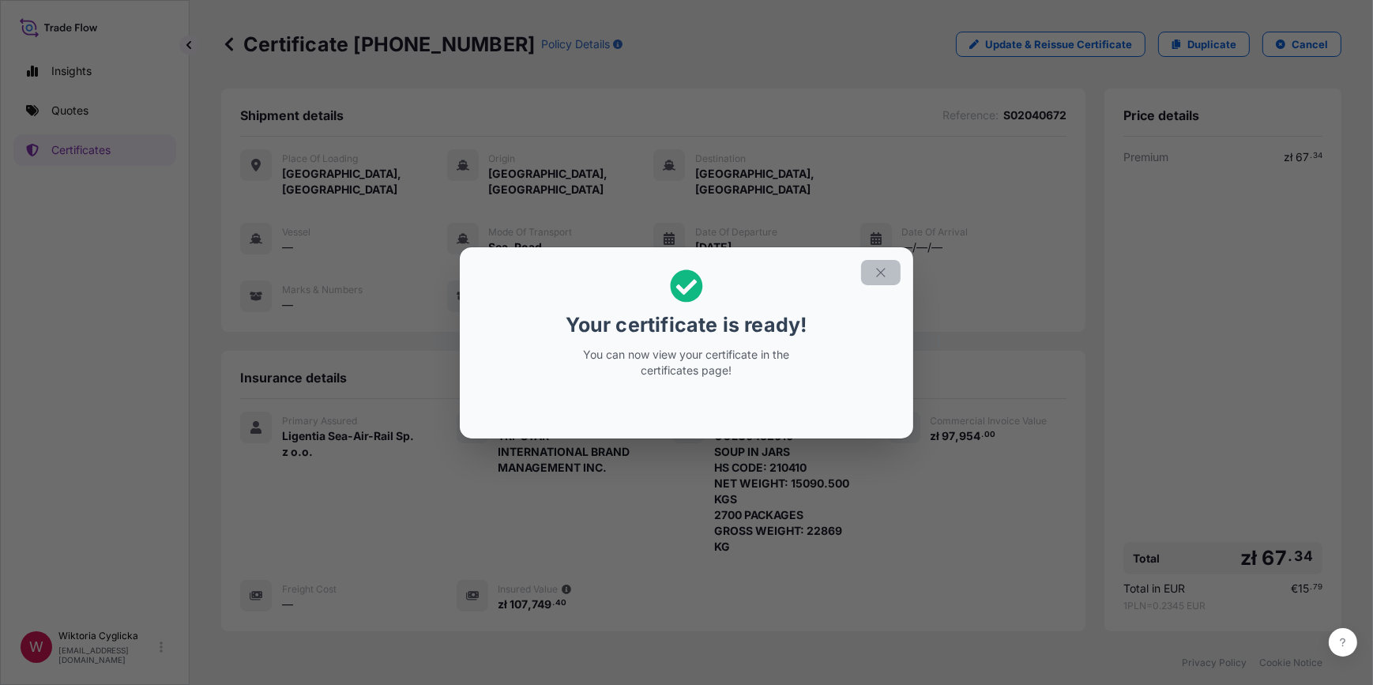
click at [881, 271] on icon "button" at bounding box center [880, 272] width 9 height 9
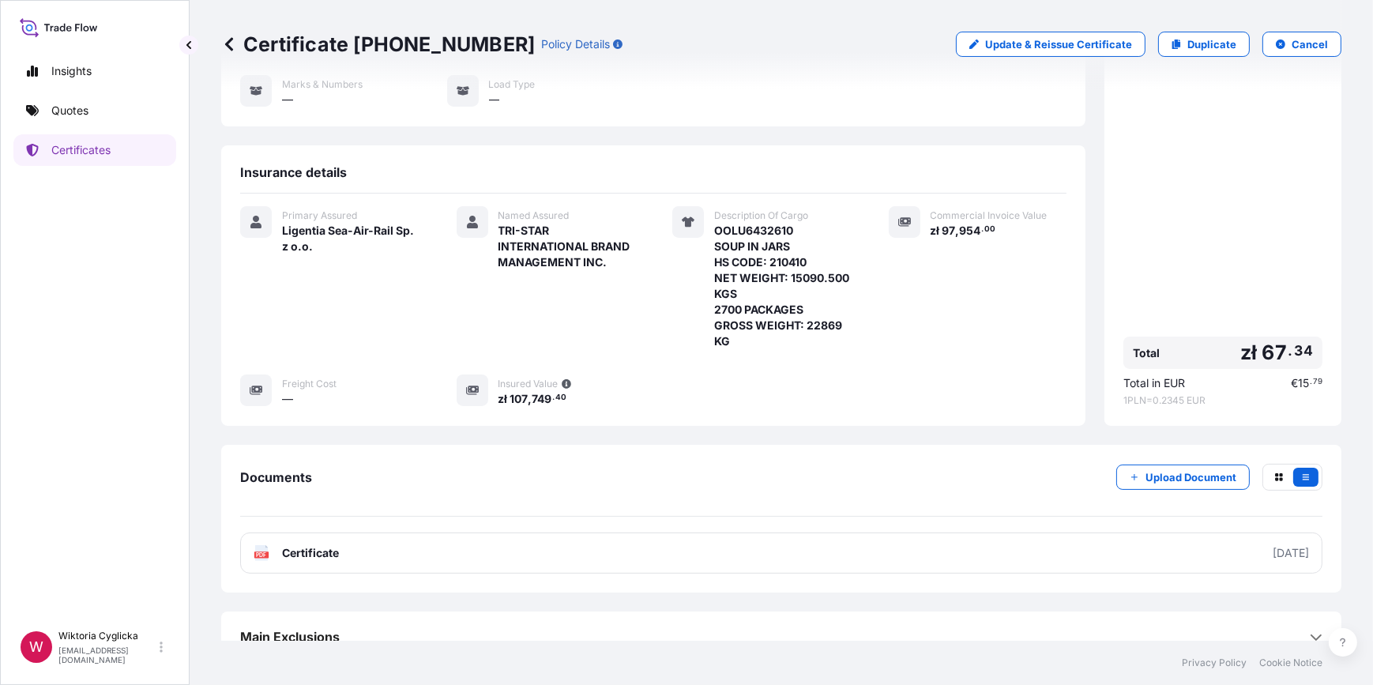
scroll to position [210, 0]
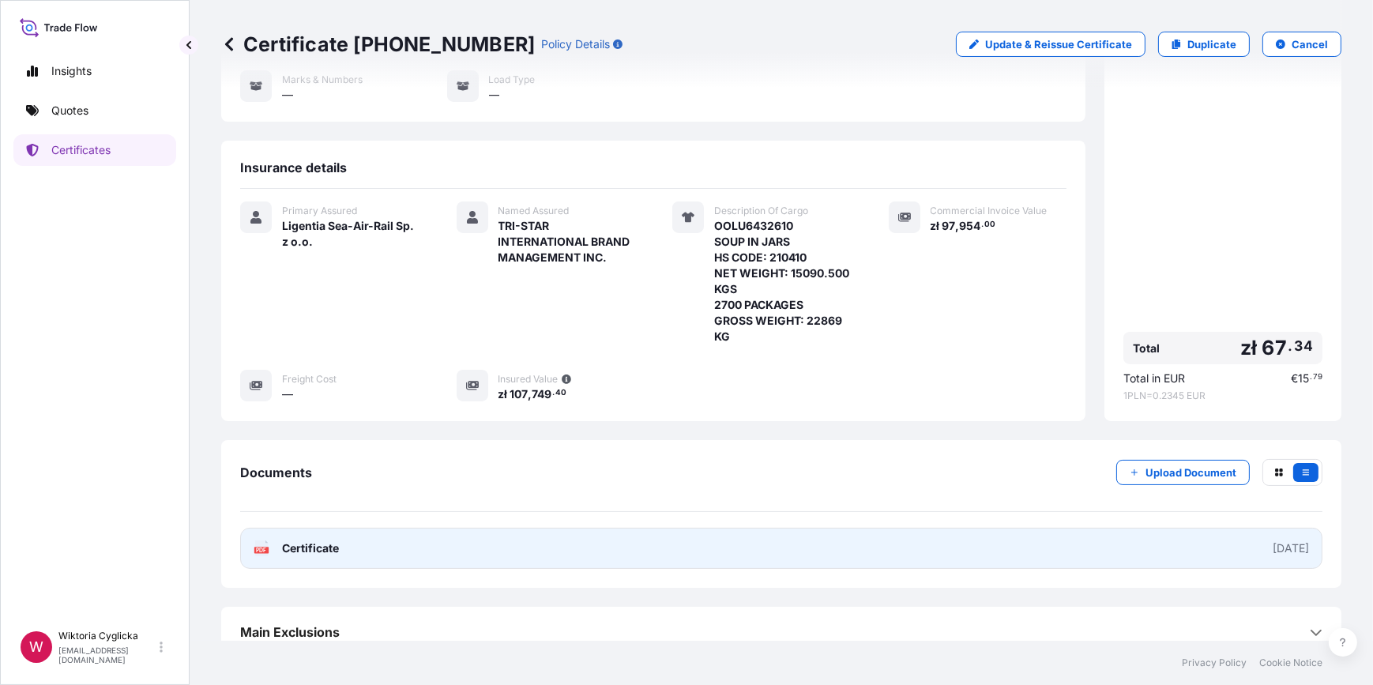
click at [626, 528] on link "PDF Certificate [DATE]" at bounding box center [781, 548] width 1082 height 41
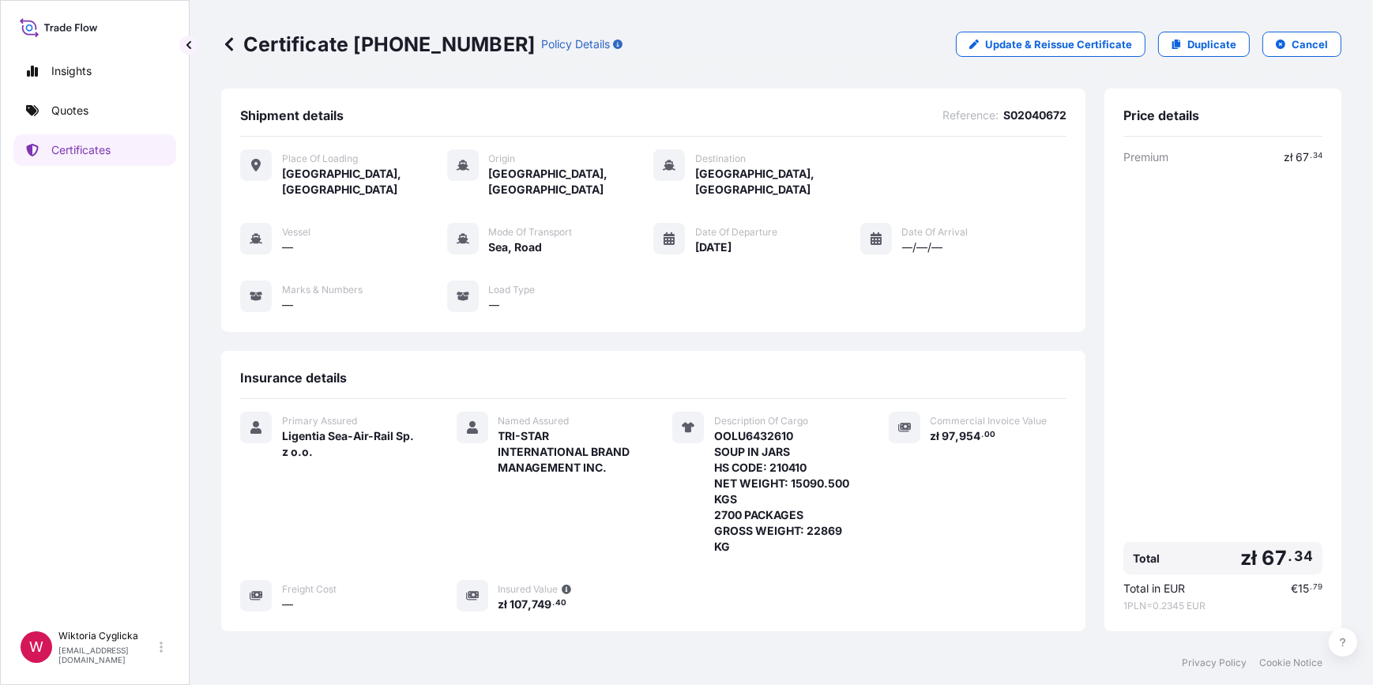
scroll to position [0, 0]
click at [114, 156] on link "Certificates" at bounding box center [94, 150] width 163 height 32
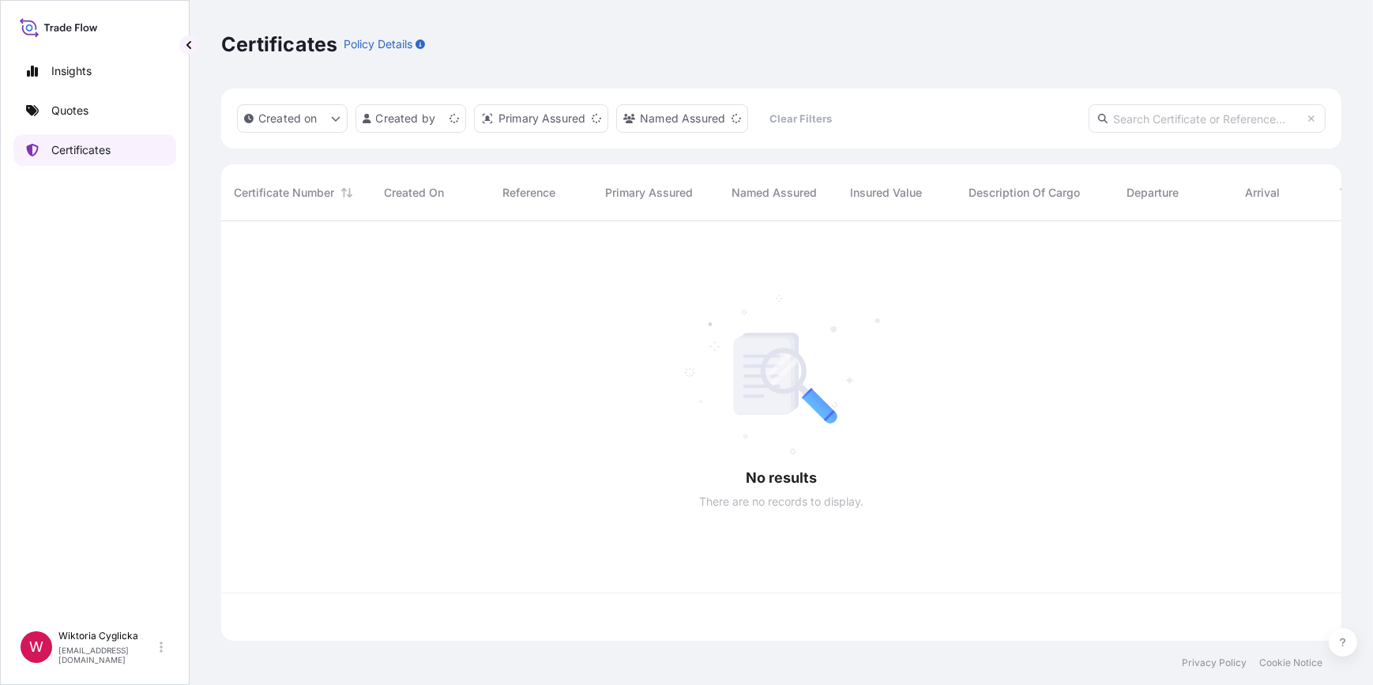
scroll to position [417, 1109]
click at [1149, 126] on input "text" at bounding box center [1206, 118] width 237 height 28
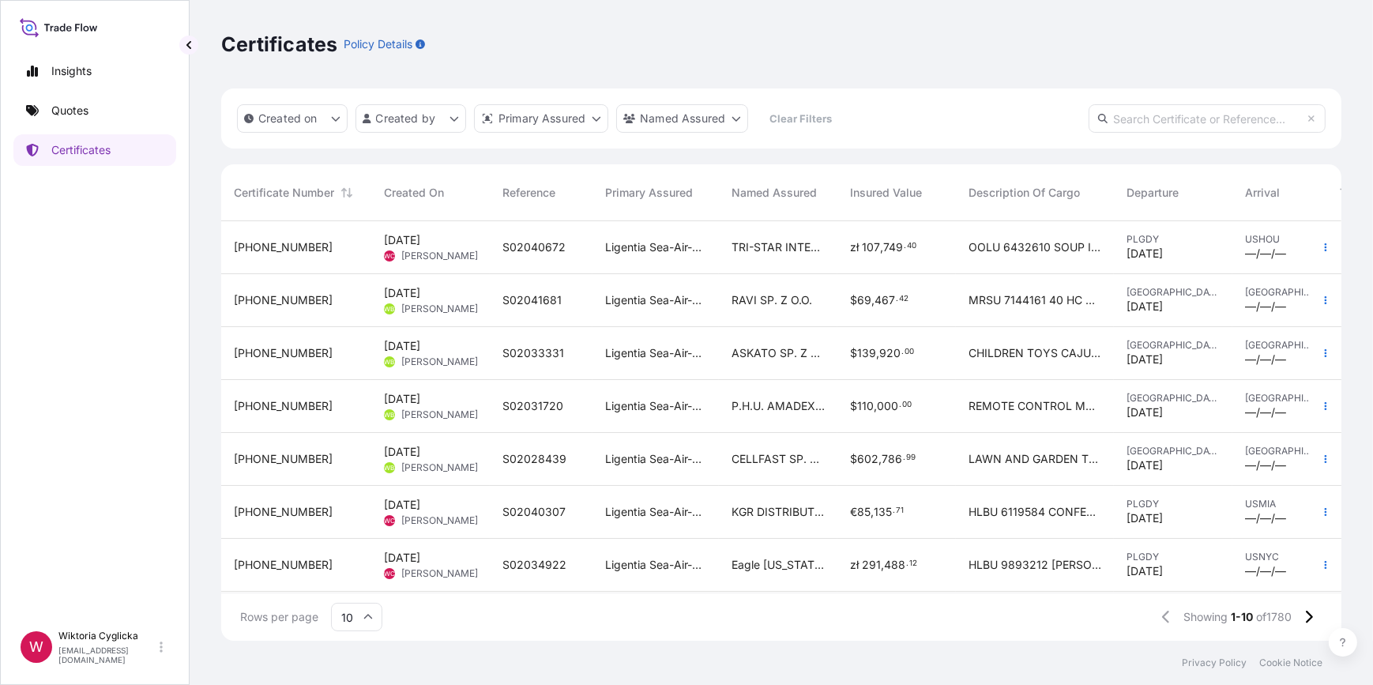
paste input "S01932601"
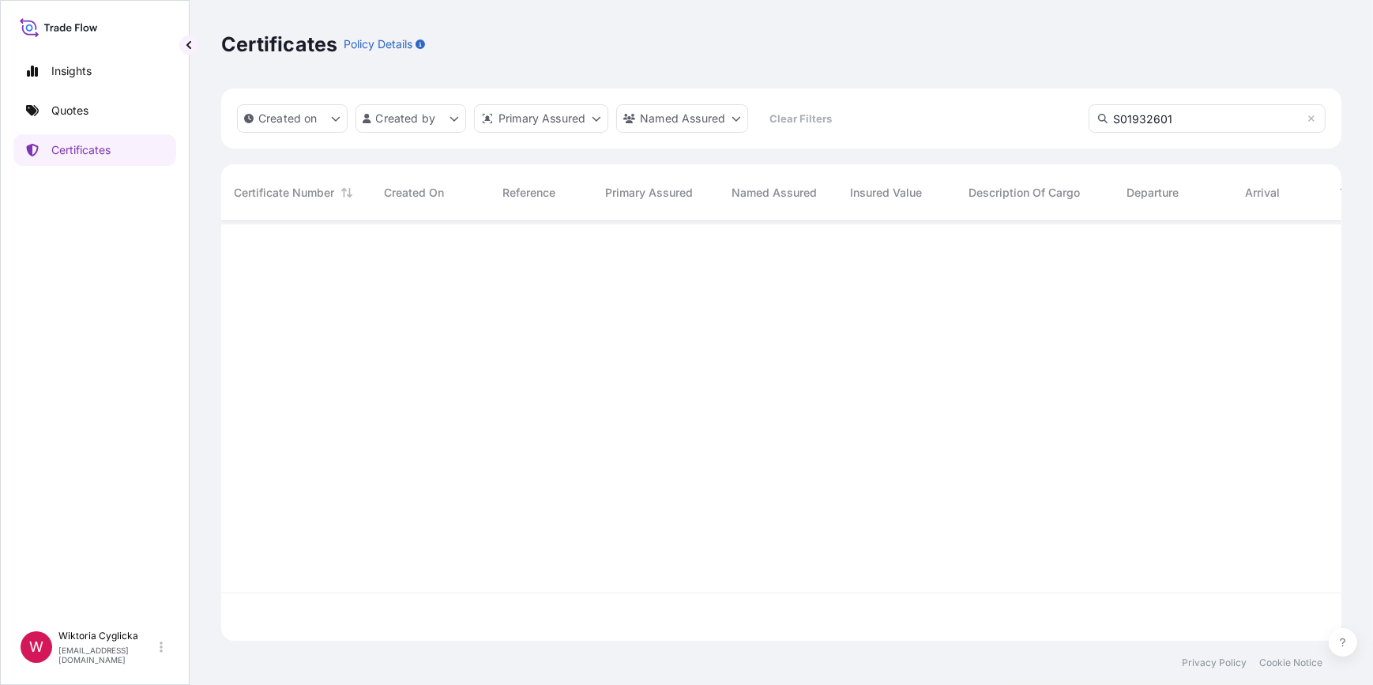
type input "S01932601"
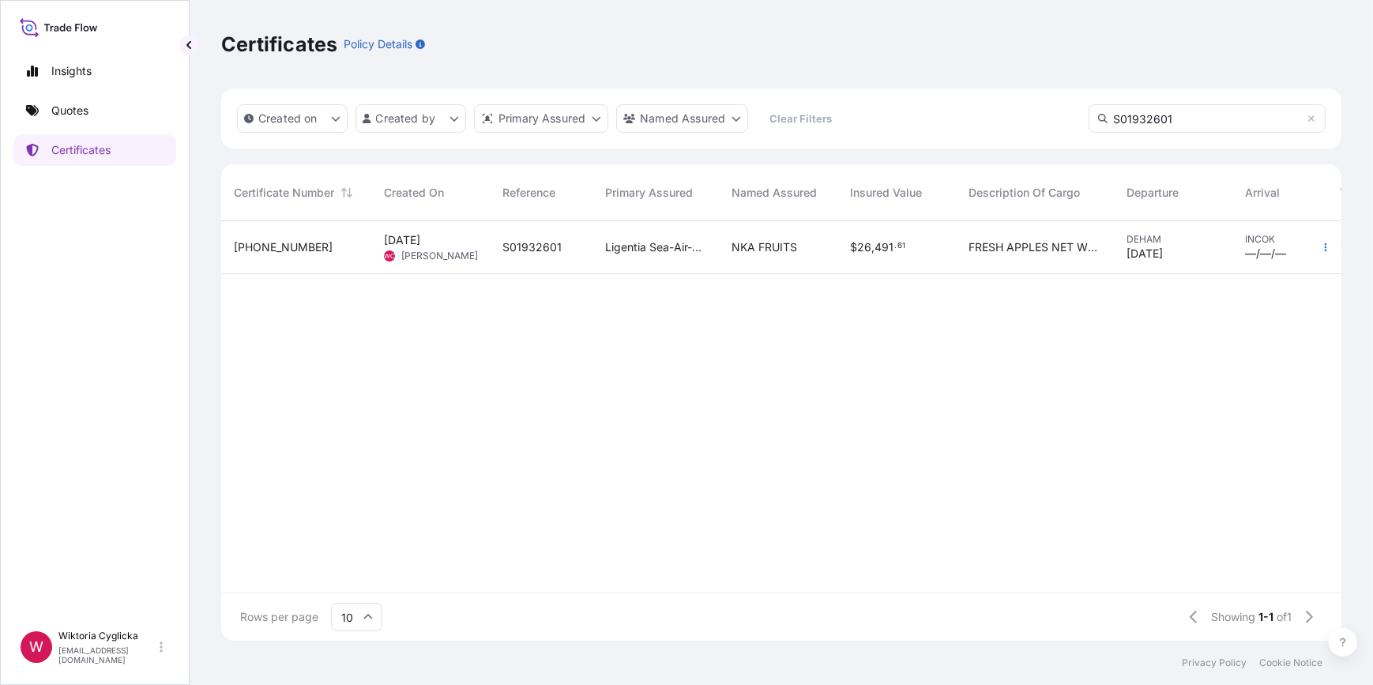
click at [855, 254] on span "$ 26 , 491 . 61" at bounding box center [877, 247] width 55 height 16
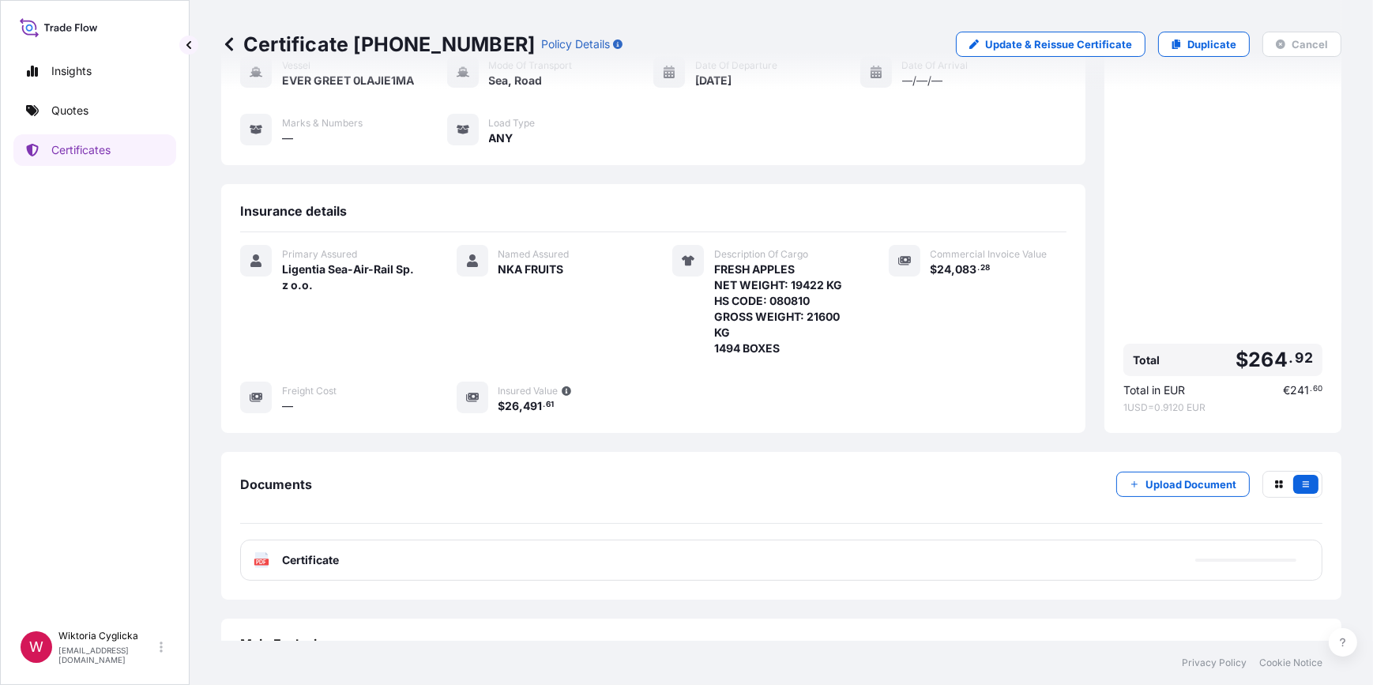
scroll to position [167, 0]
